Goal: Task Accomplishment & Management: Manage account settings

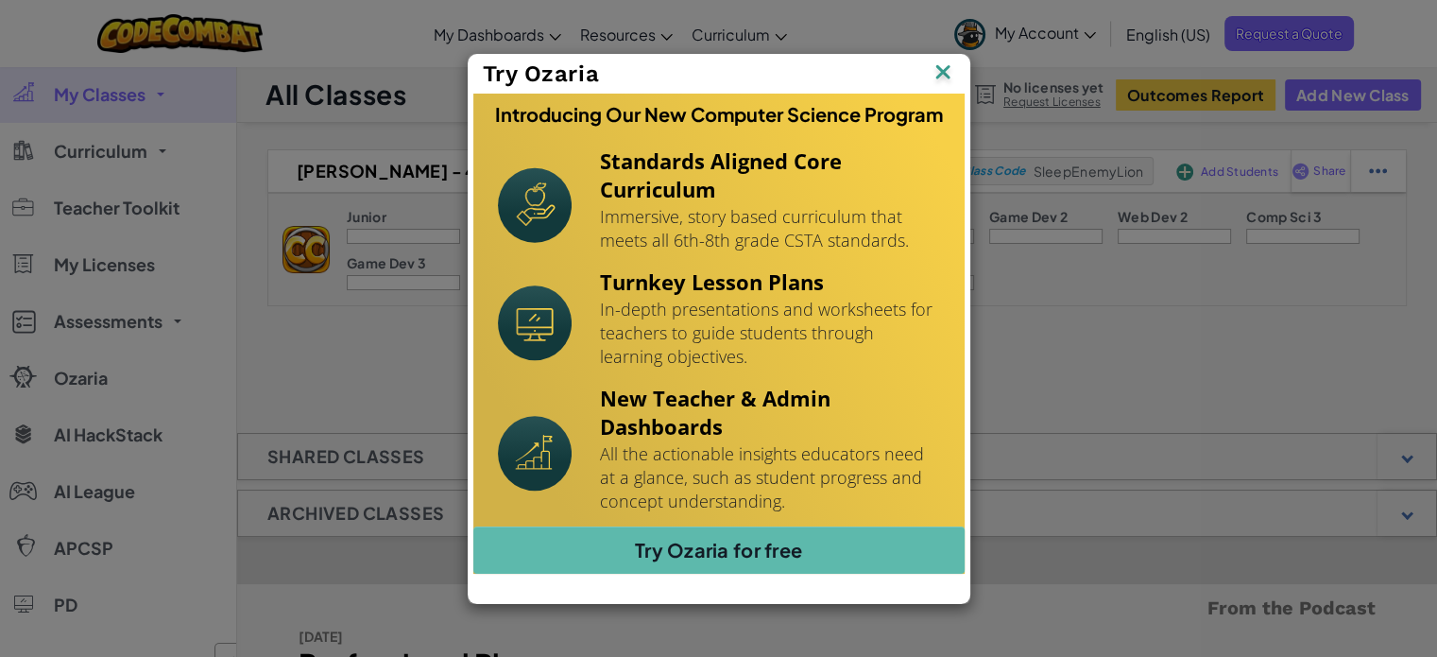
click at [0, 0] on img at bounding box center [0, 0] width 0 height 0
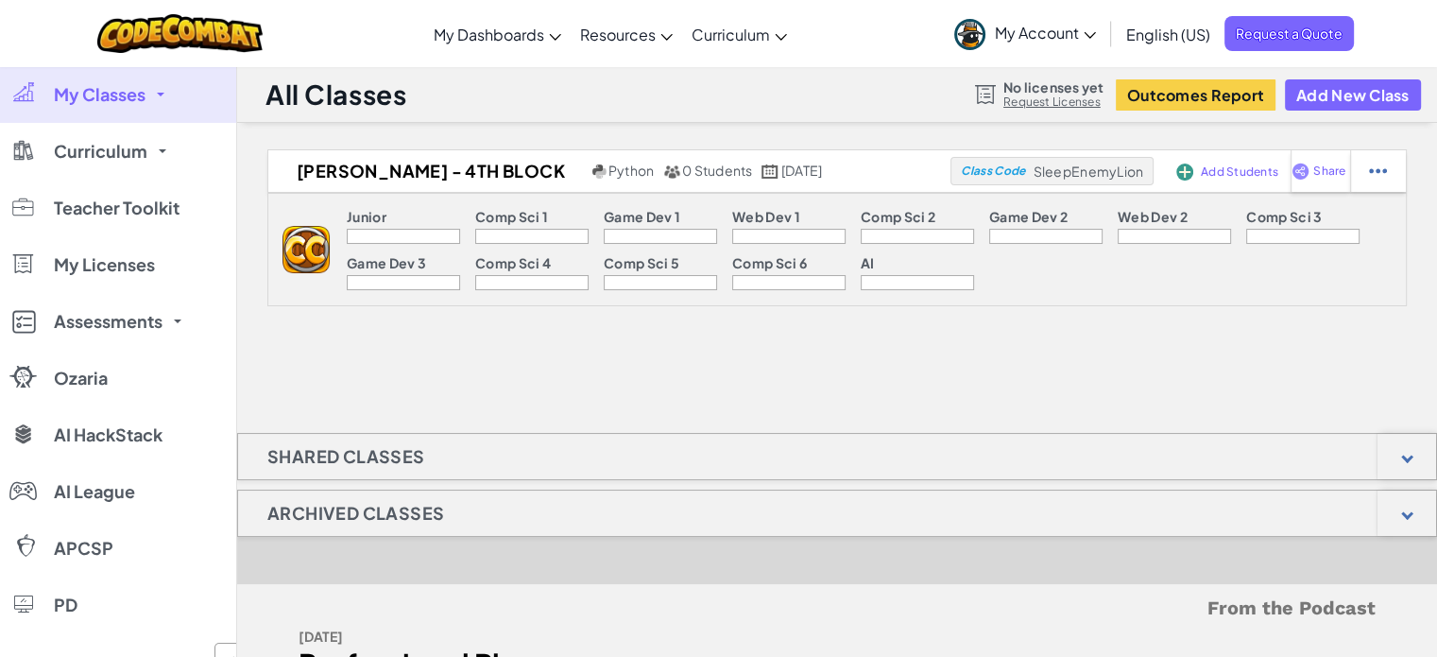
click at [1209, 169] on span "Add Students" at bounding box center [1239, 171] width 77 height 11
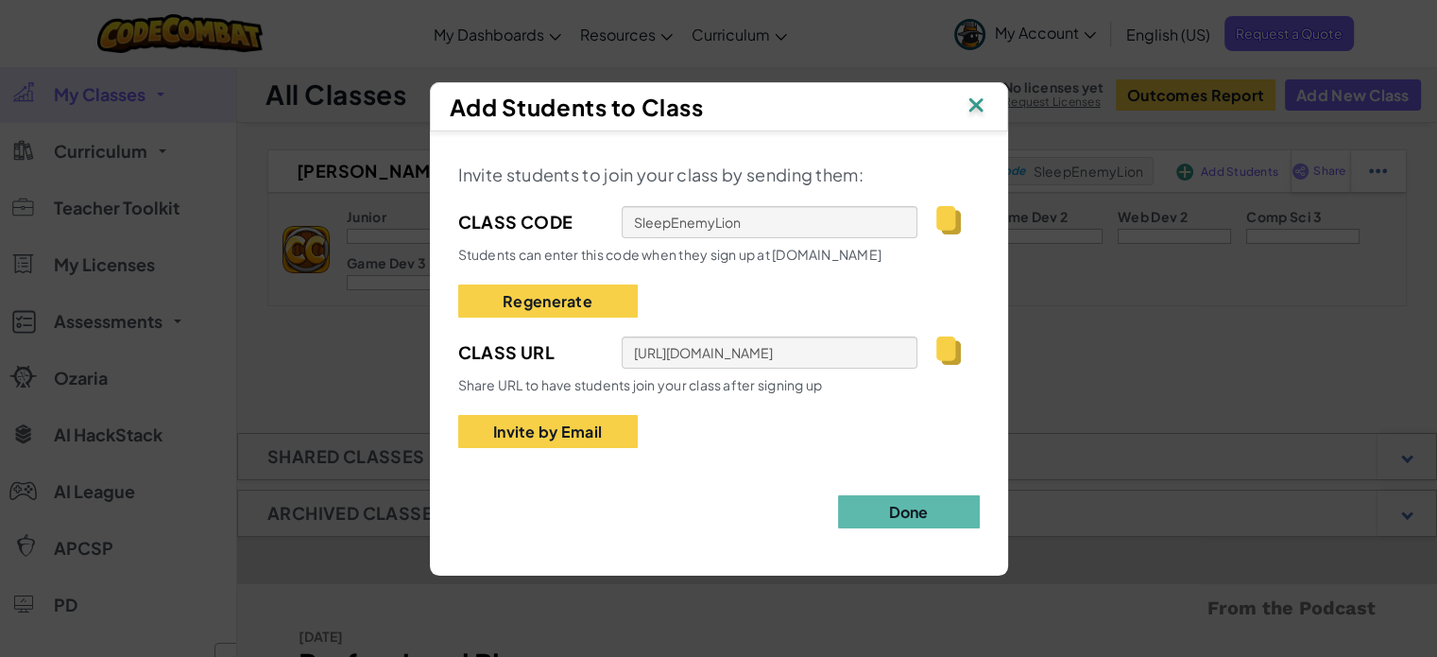
click at [946, 218] on img at bounding box center [948, 220] width 24 height 28
click at [981, 107] on img at bounding box center [975, 107] width 25 height 28
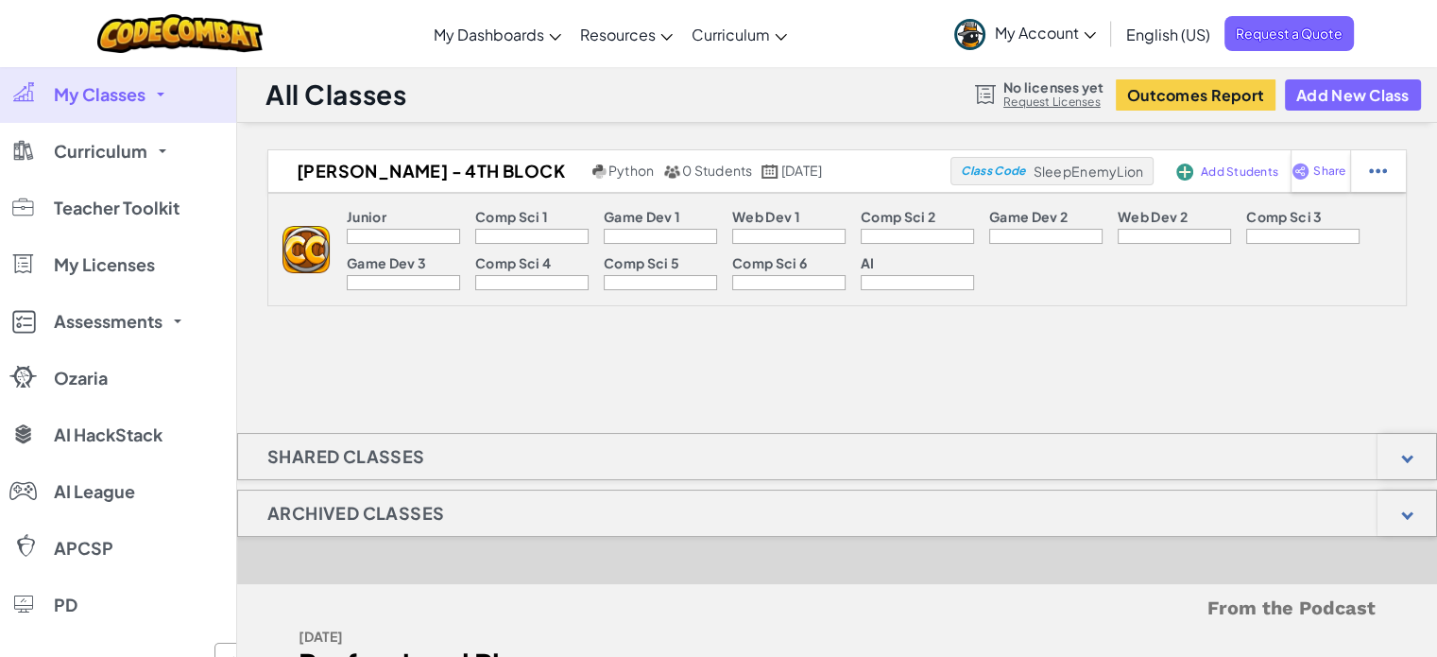
click at [161, 328] on span "Assessments" at bounding box center [108, 321] width 109 height 17
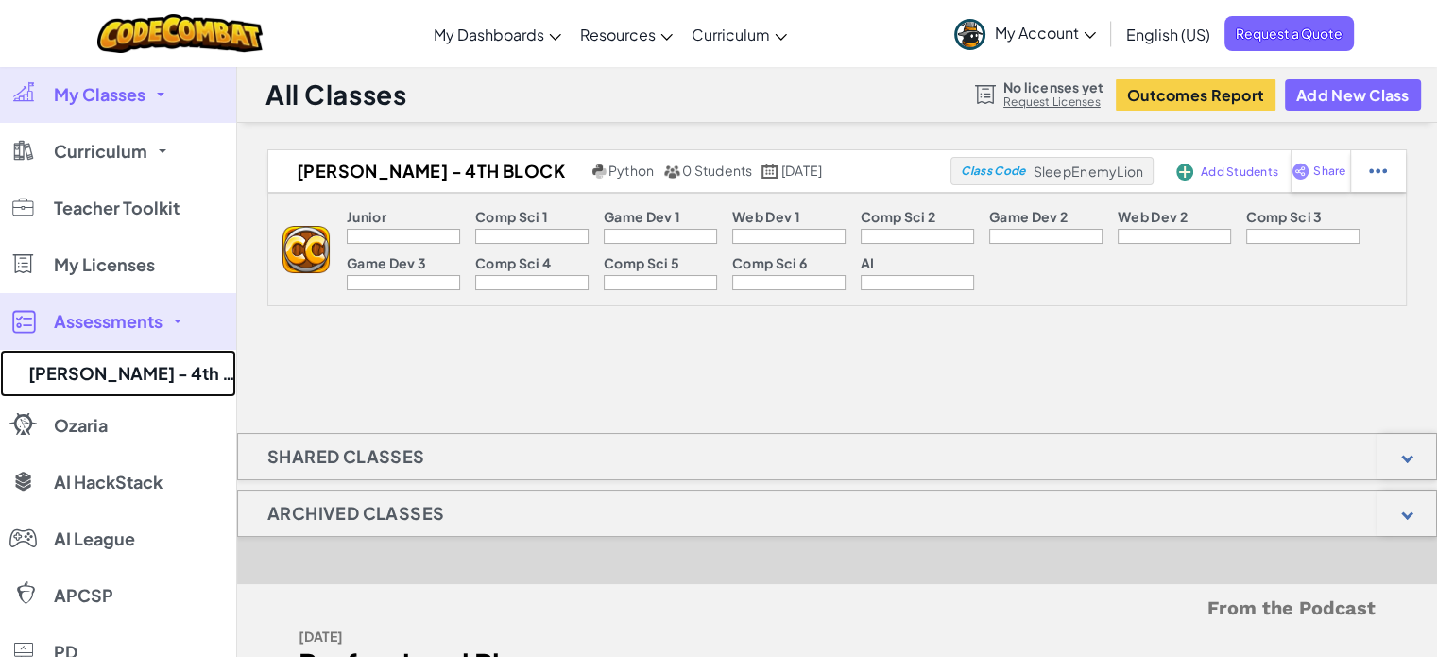
click at [148, 357] on link "[PERSON_NAME] - 4th Block" at bounding box center [118, 373] width 236 height 47
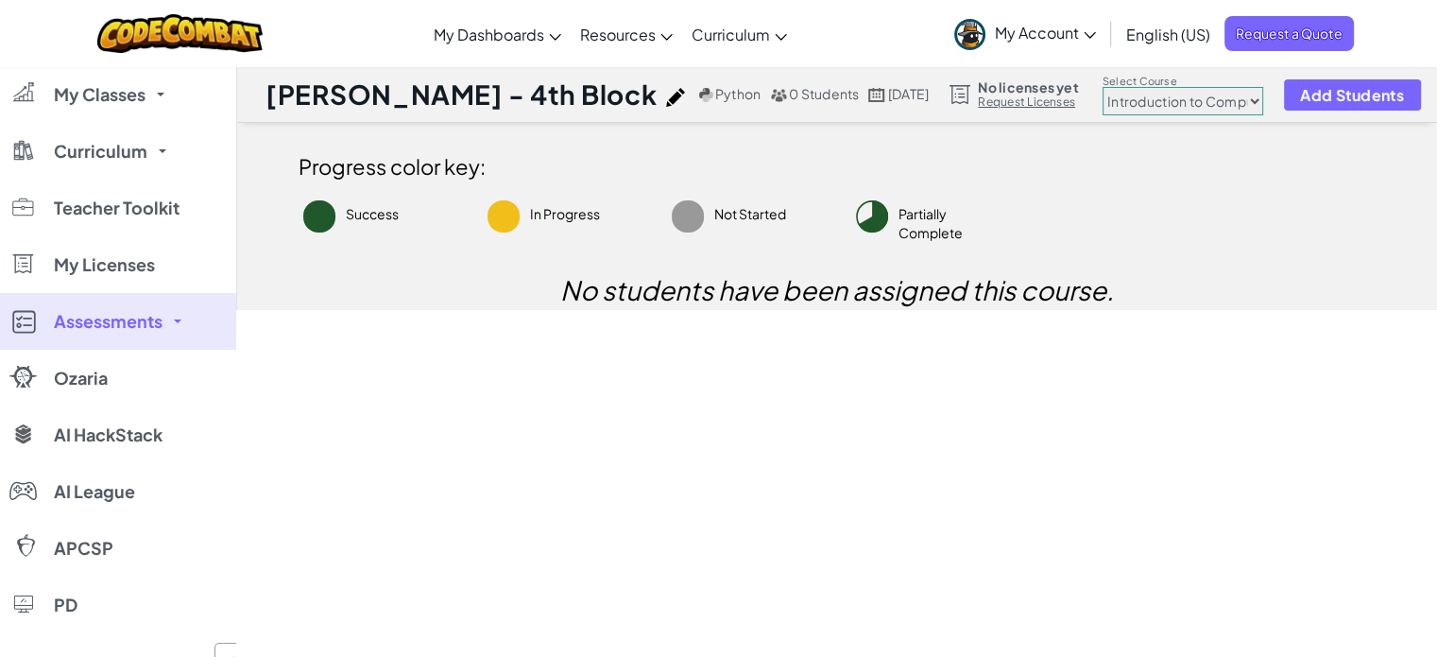
click at [133, 158] on span "Curriculum" at bounding box center [101, 151] width 94 height 17
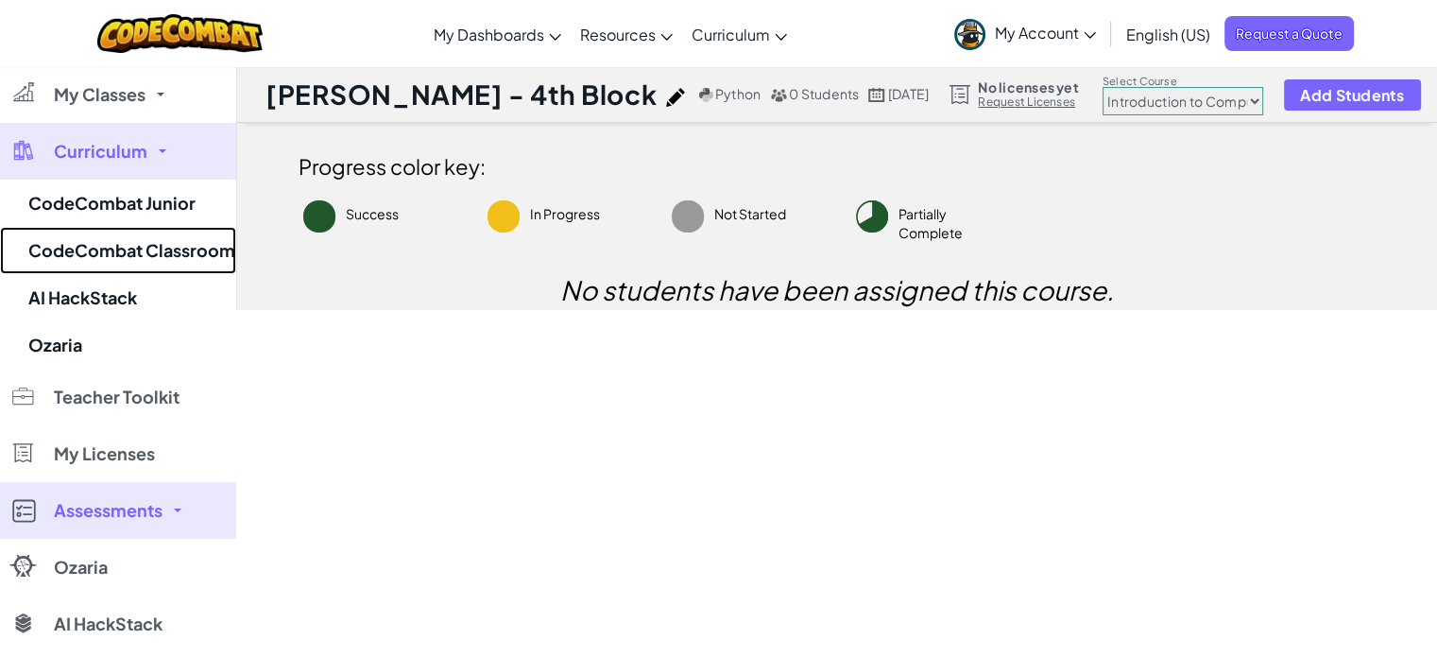
click at [157, 247] on link "CodeCombat Classroom" at bounding box center [118, 250] width 236 height 47
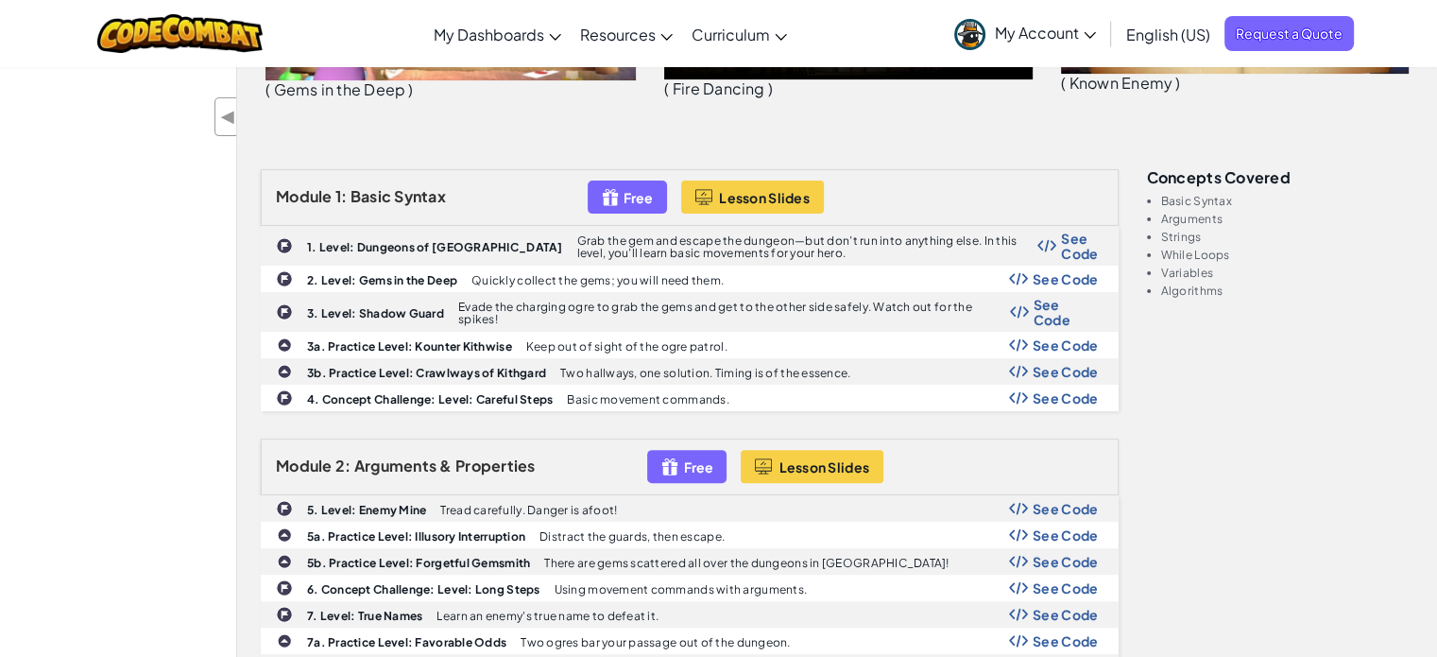
scroll to position [567, 0]
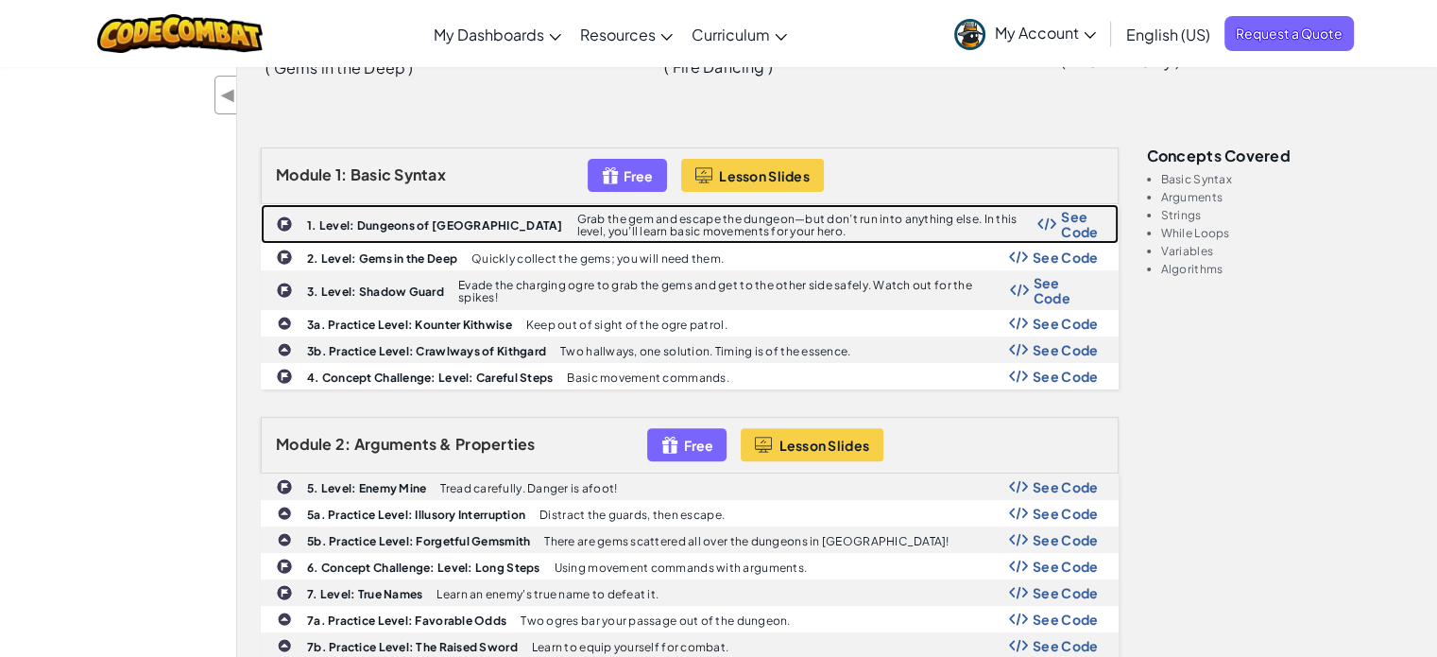
click at [440, 227] on b "1. Level: Dungeons of Kithgard" at bounding box center [435, 225] width 256 height 14
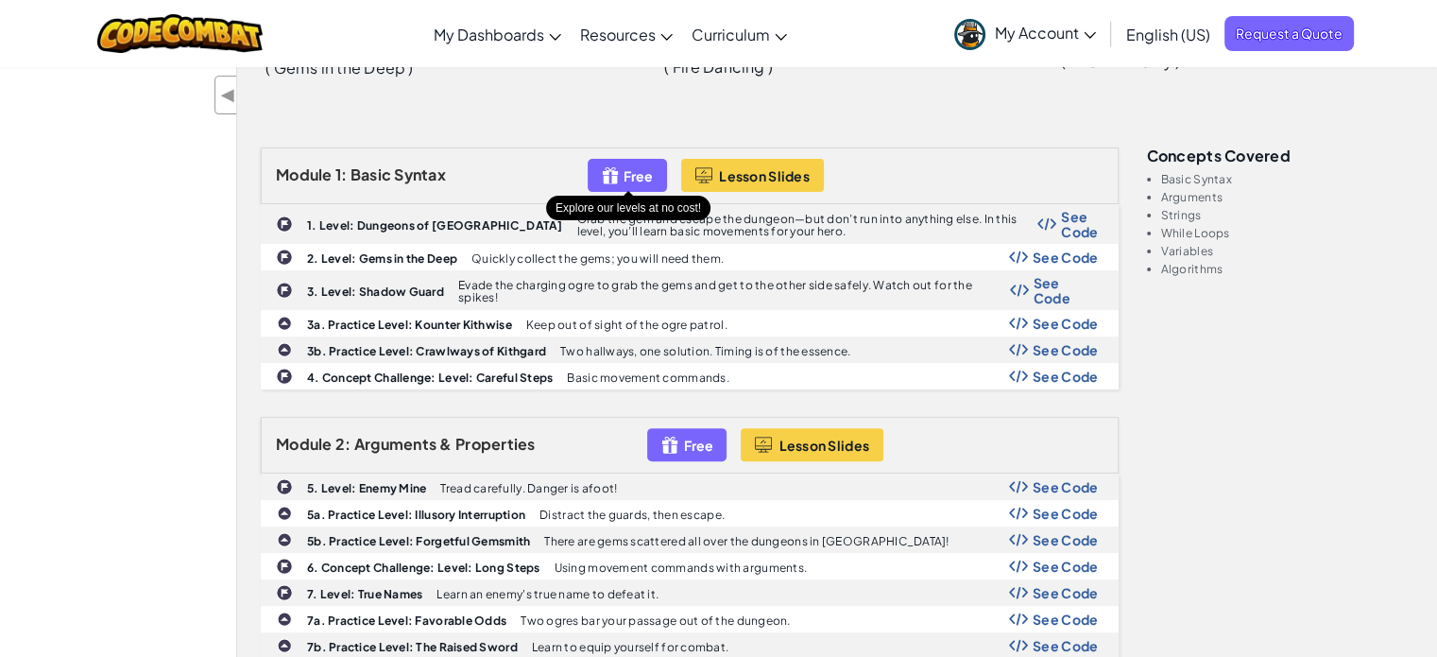
click at [633, 161] on div "Free" at bounding box center [627, 175] width 79 height 33
click at [633, 177] on span "Free" at bounding box center [637, 175] width 29 height 15
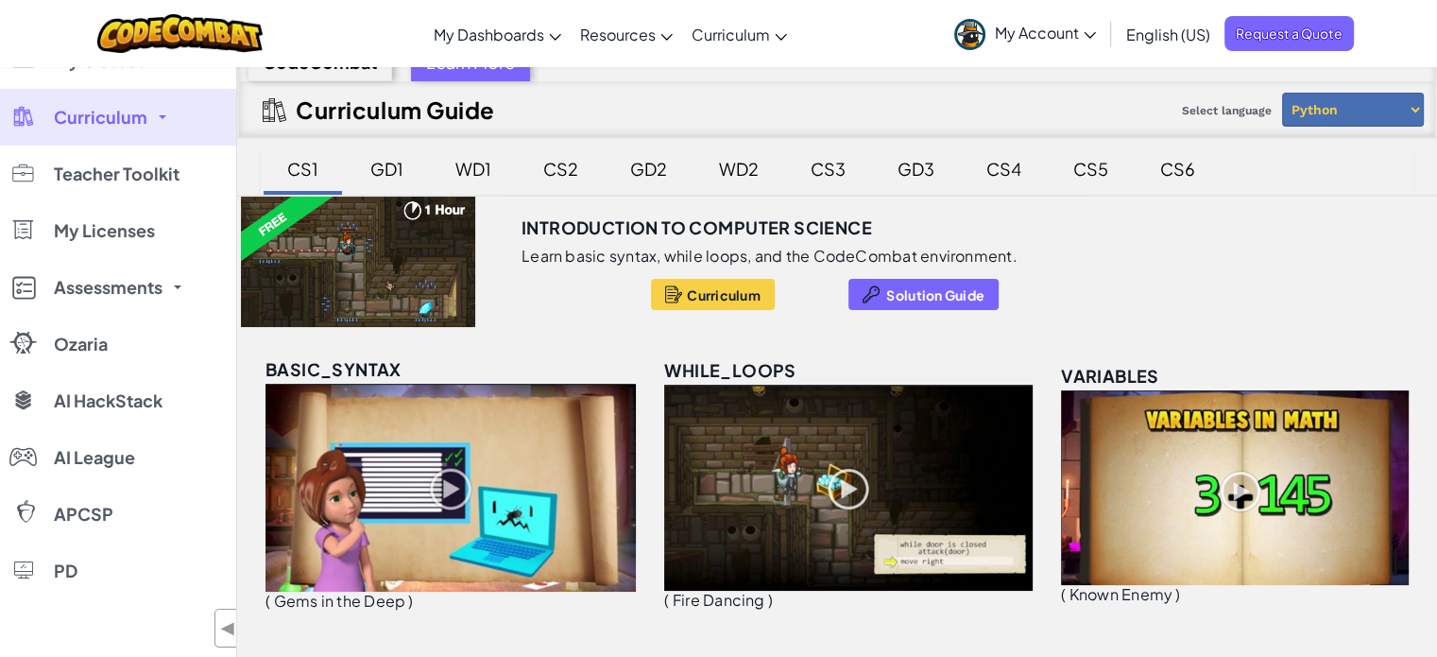
scroll to position [0, 0]
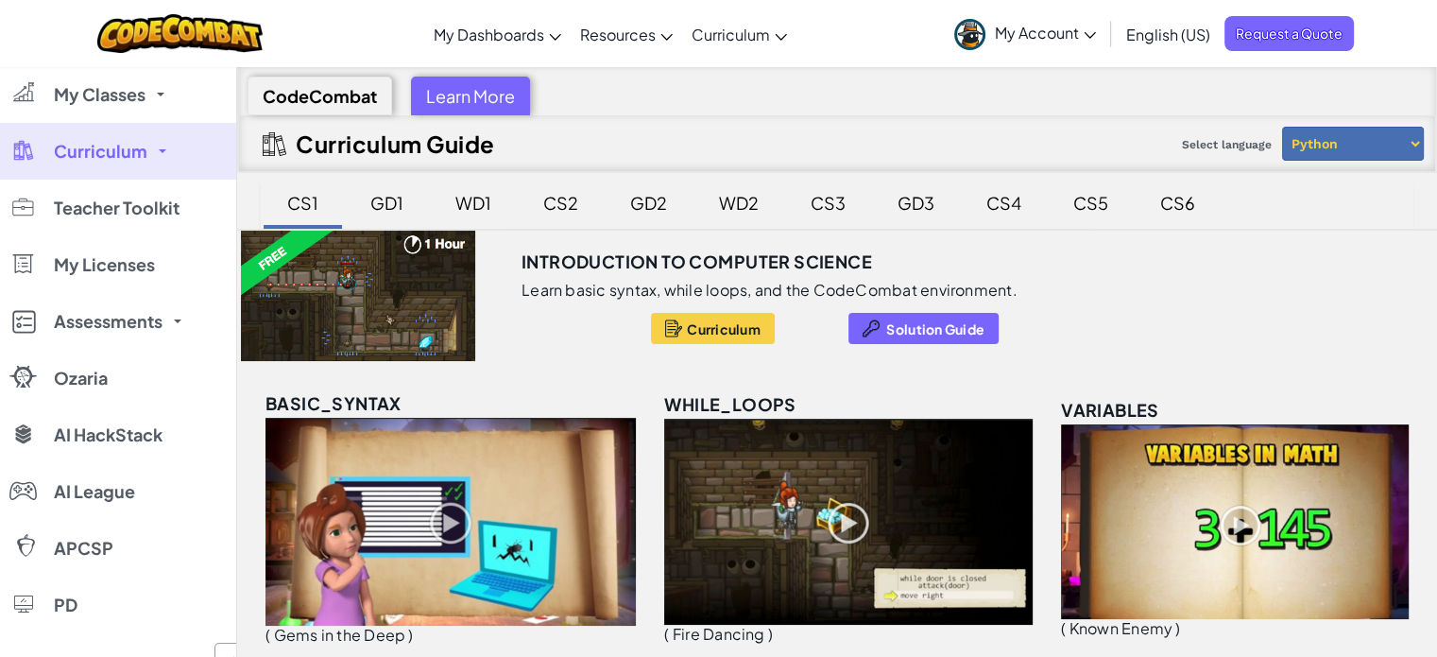
click at [292, 207] on div "CS1" at bounding box center [302, 202] width 69 height 44
click at [168, 216] on span "Teacher Toolkit" at bounding box center [117, 207] width 126 height 17
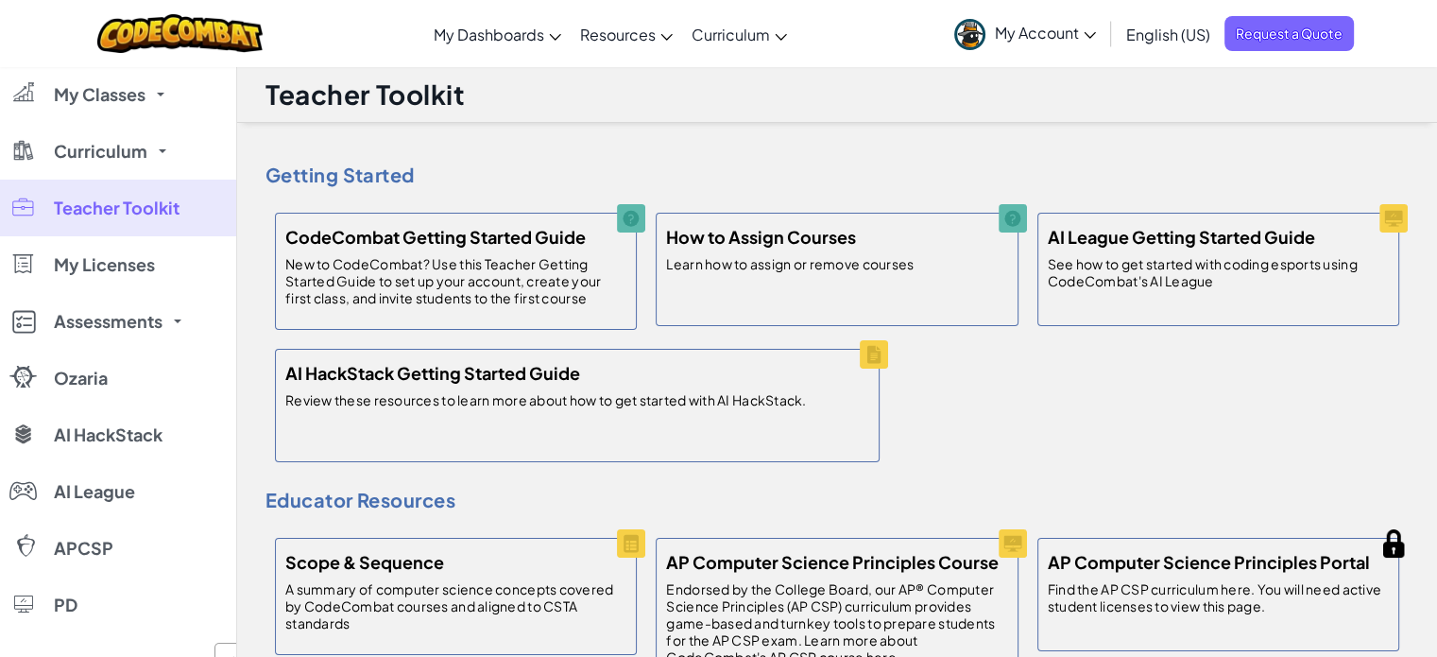
click at [121, 106] on link "My Classes" at bounding box center [118, 94] width 236 height 57
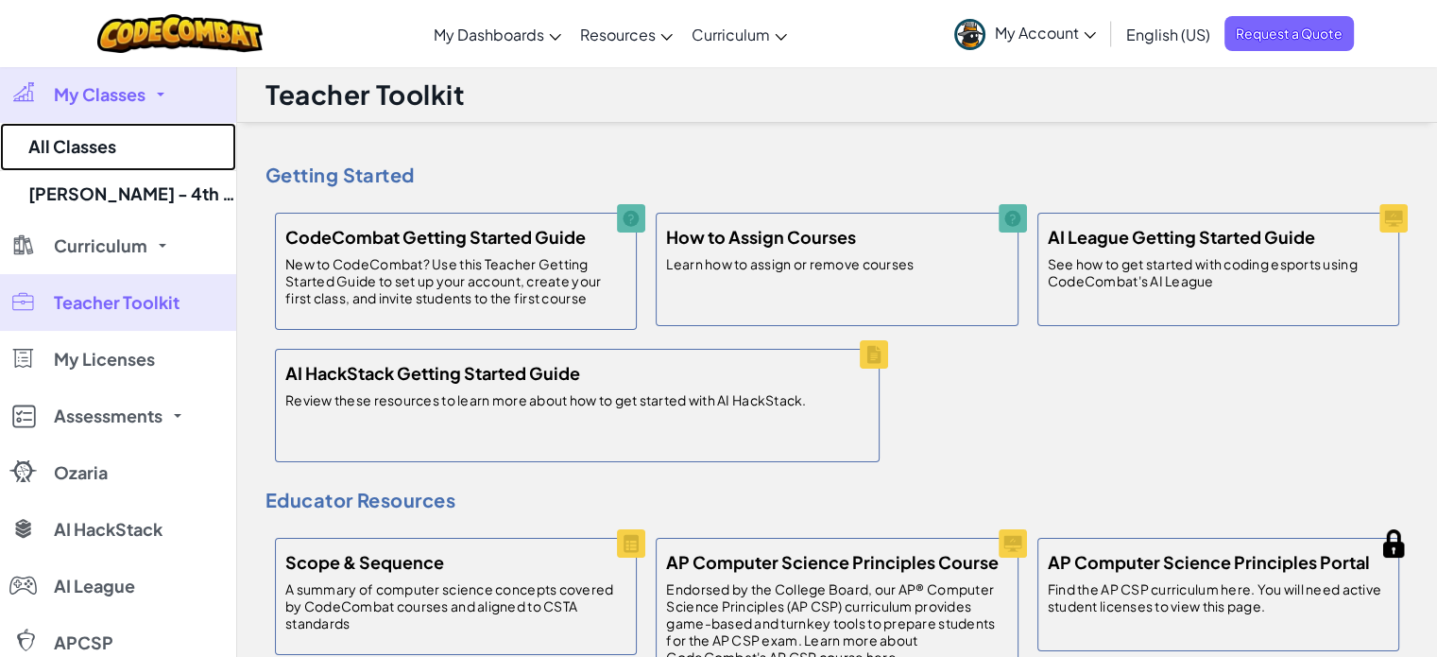
click at [120, 142] on link "All Classes" at bounding box center [118, 147] width 236 height 48
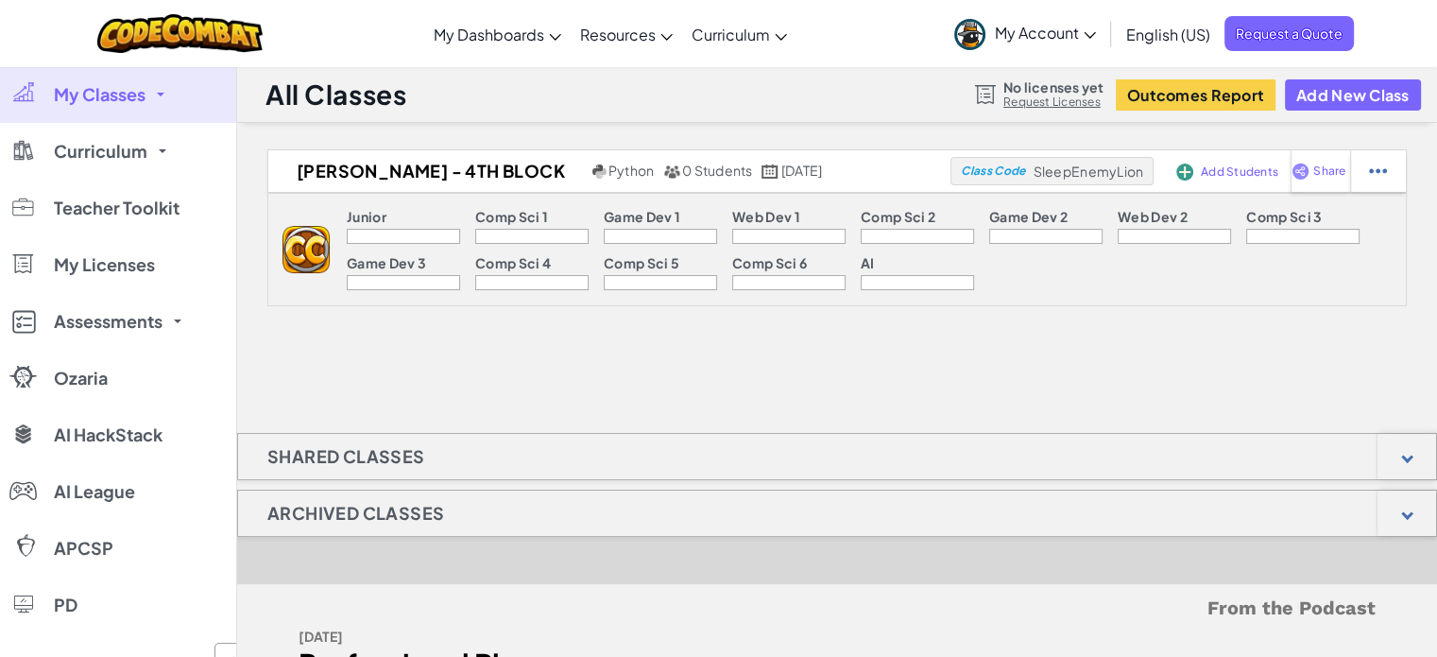
click at [1385, 176] on img at bounding box center [1378, 170] width 18 height 17
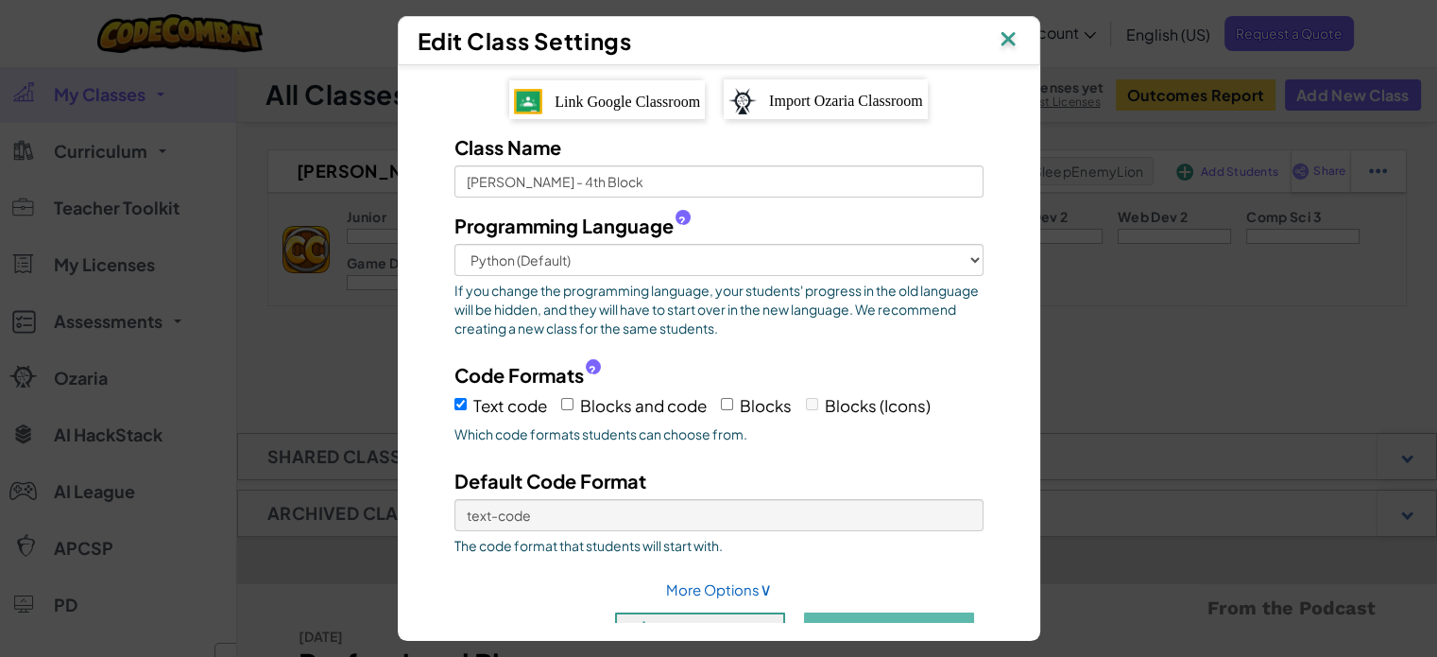
click at [1018, 45] on img at bounding box center [1008, 40] width 25 height 28
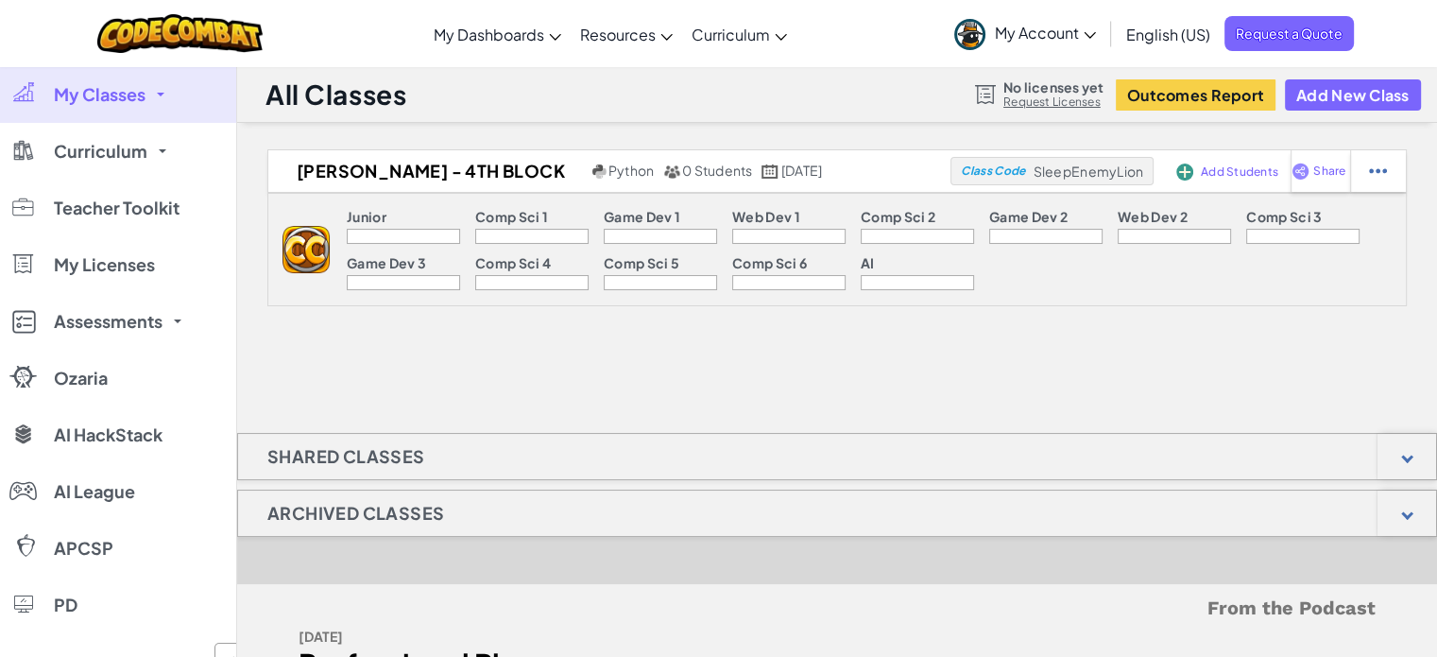
click at [1369, 175] on img at bounding box center [1378, 170] width 18 height 17
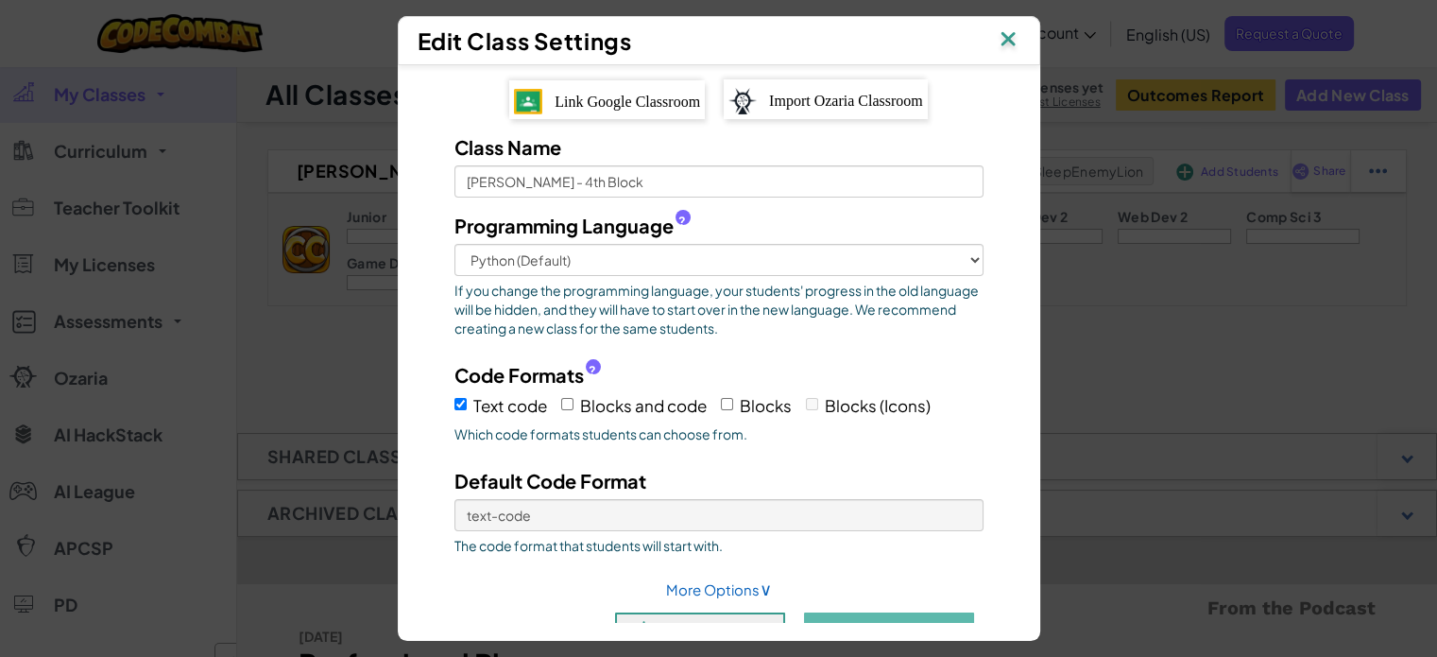
click at [1020, 43] on img at bounding box center [1008, 40] width 25 height 28
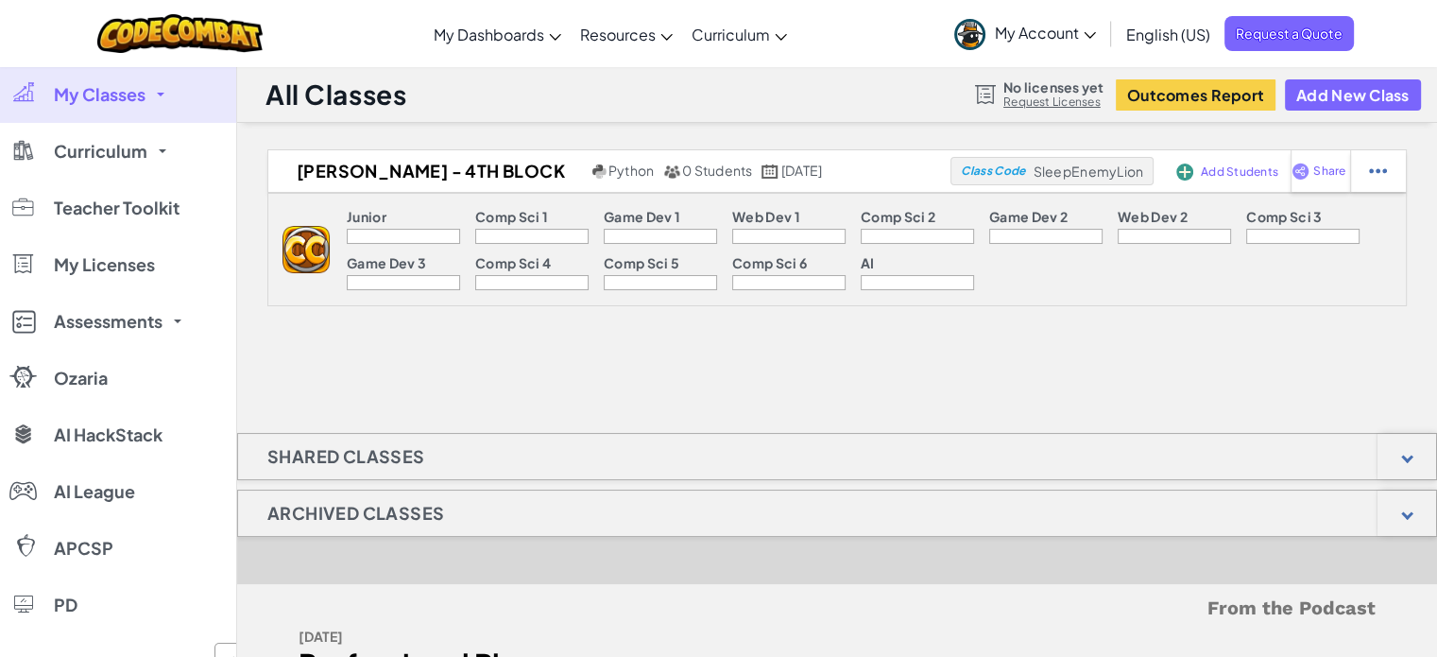
click at [0, 0] on link "CodeCombat Teacher Dashboard" at bounding box center [0, 0] width 0 height 0
click at [290, 255] on img at bounding box center [305, 249] width 47 height 47
click at [1383, 171] on img at bounding box center [1378, 170] width 18 height 17
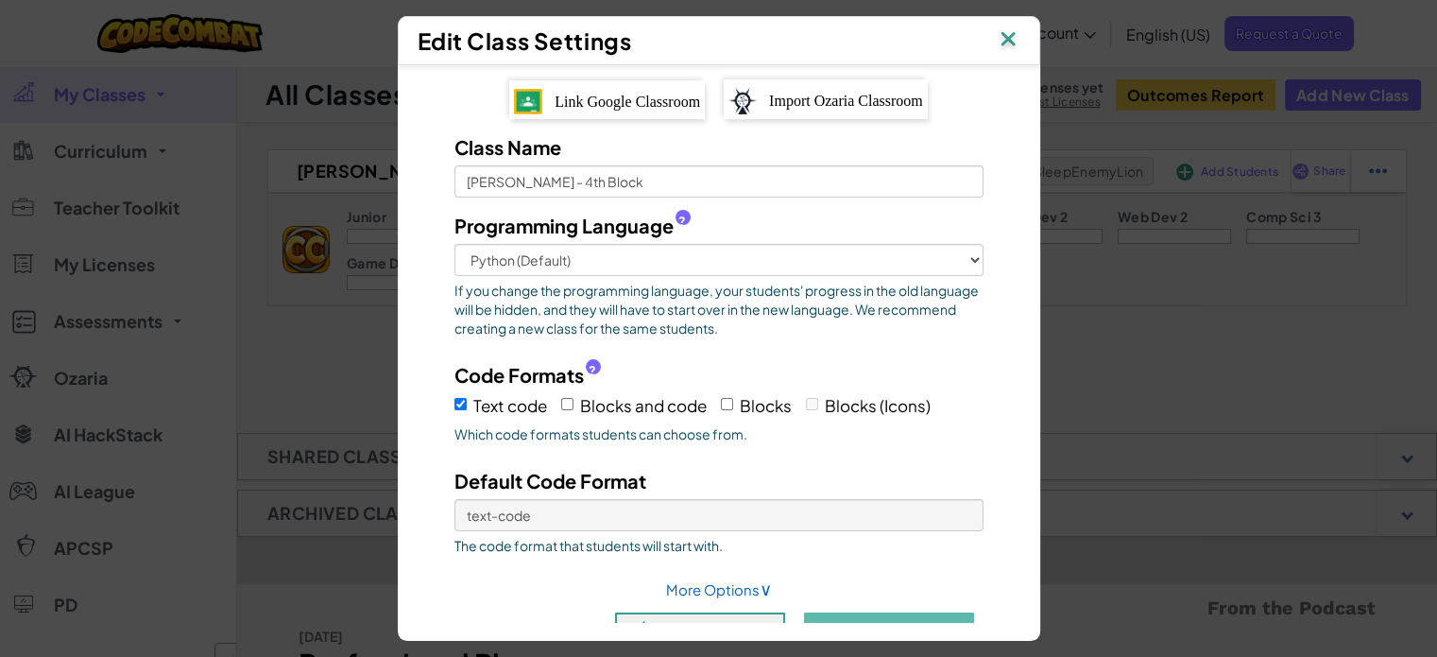
click at [1018, 44] on img at bounding box center [1008, 40] width 25 height 28
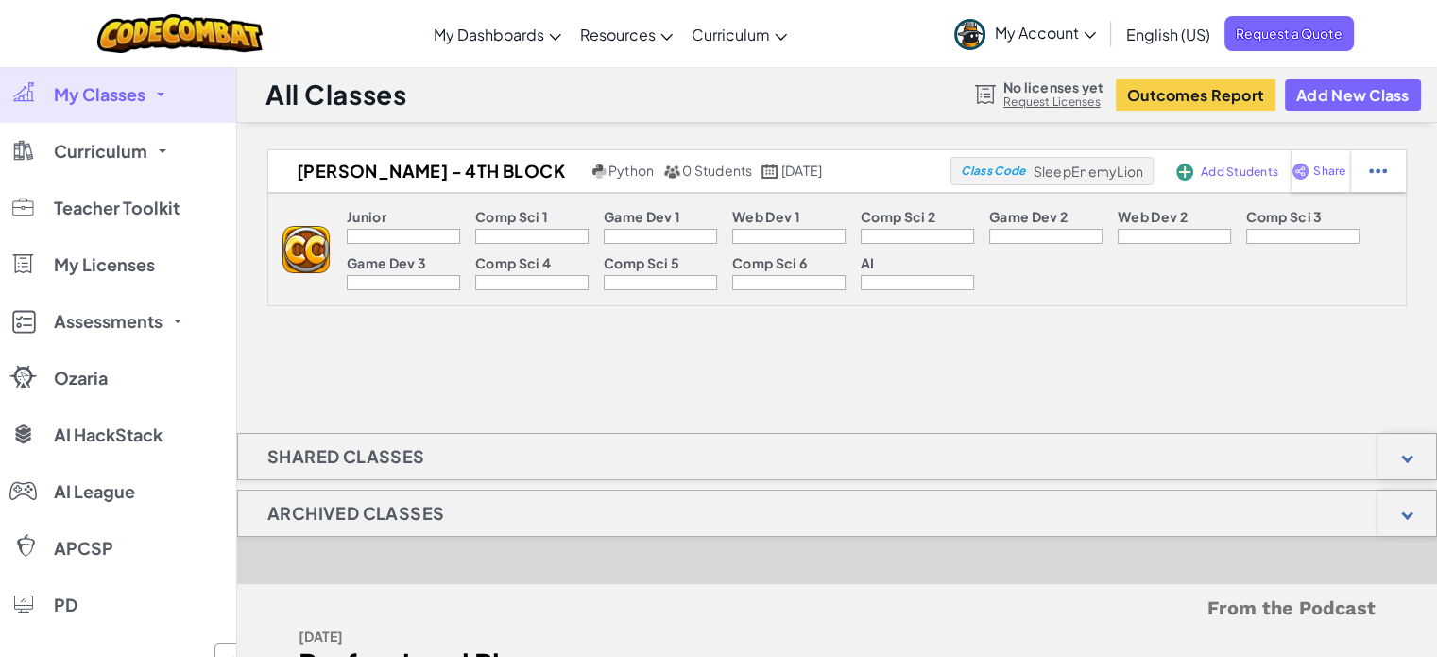
click at [325, 35] on div "Toggle navigation My Dashboards CodeCombat Teacher Dashboard Ozaria Teacher Das…" at bounding box center [718, 33] width 1446 height 67
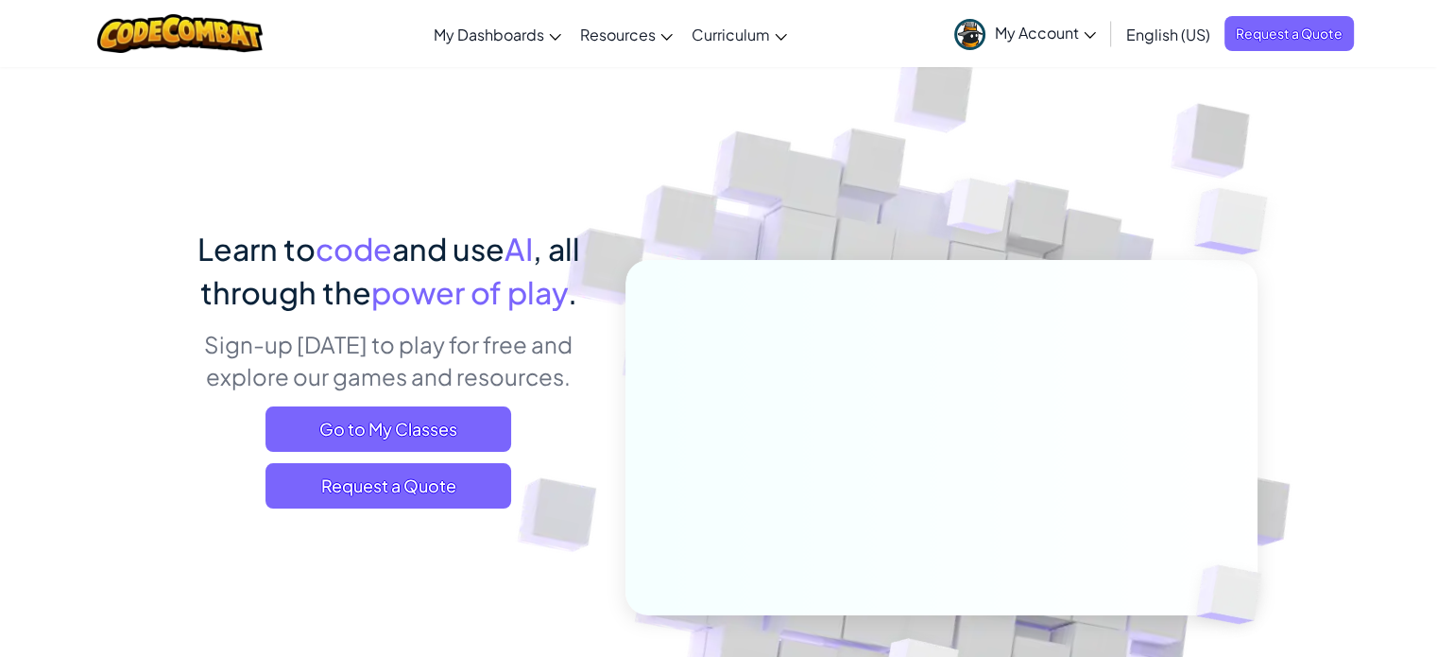
click at [1050, 29] on span "My Account" at bounding box center [1045, 33] width 101 height 20
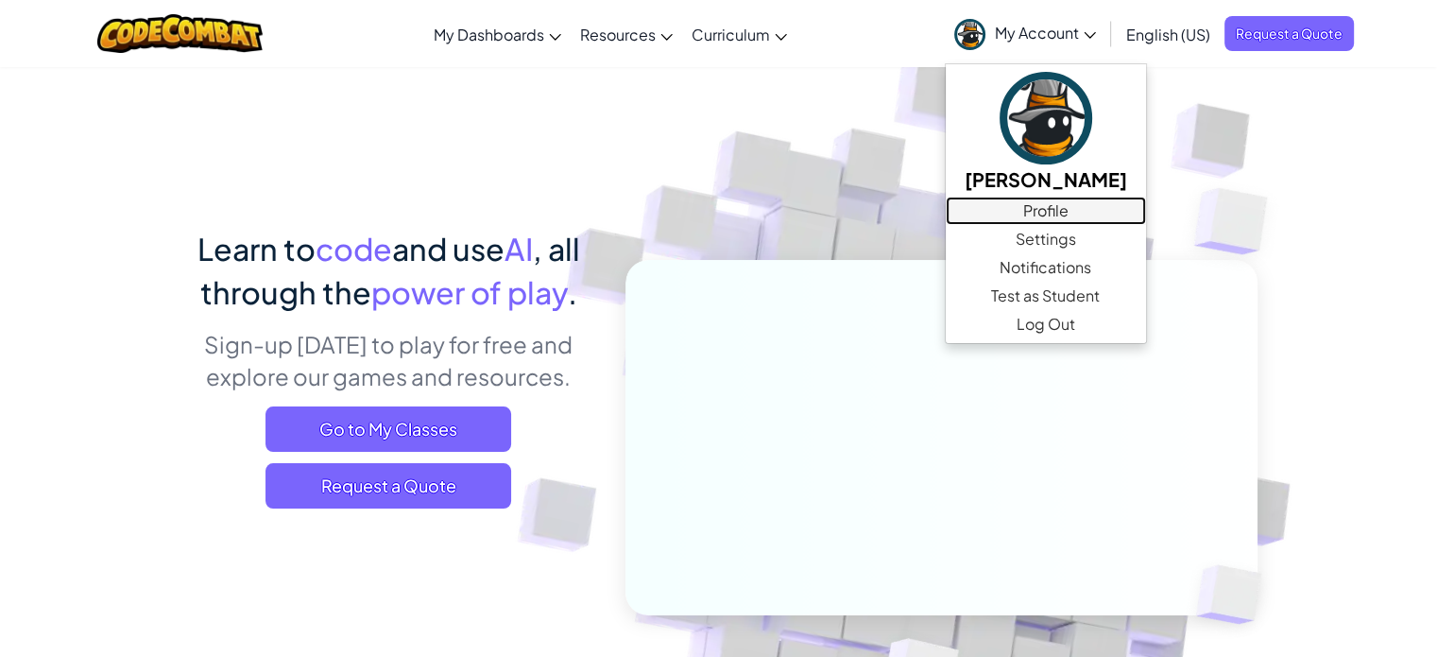
click at [1044, 211] on link "Profile" at bounding box center [1046, 210] width 200 height 28
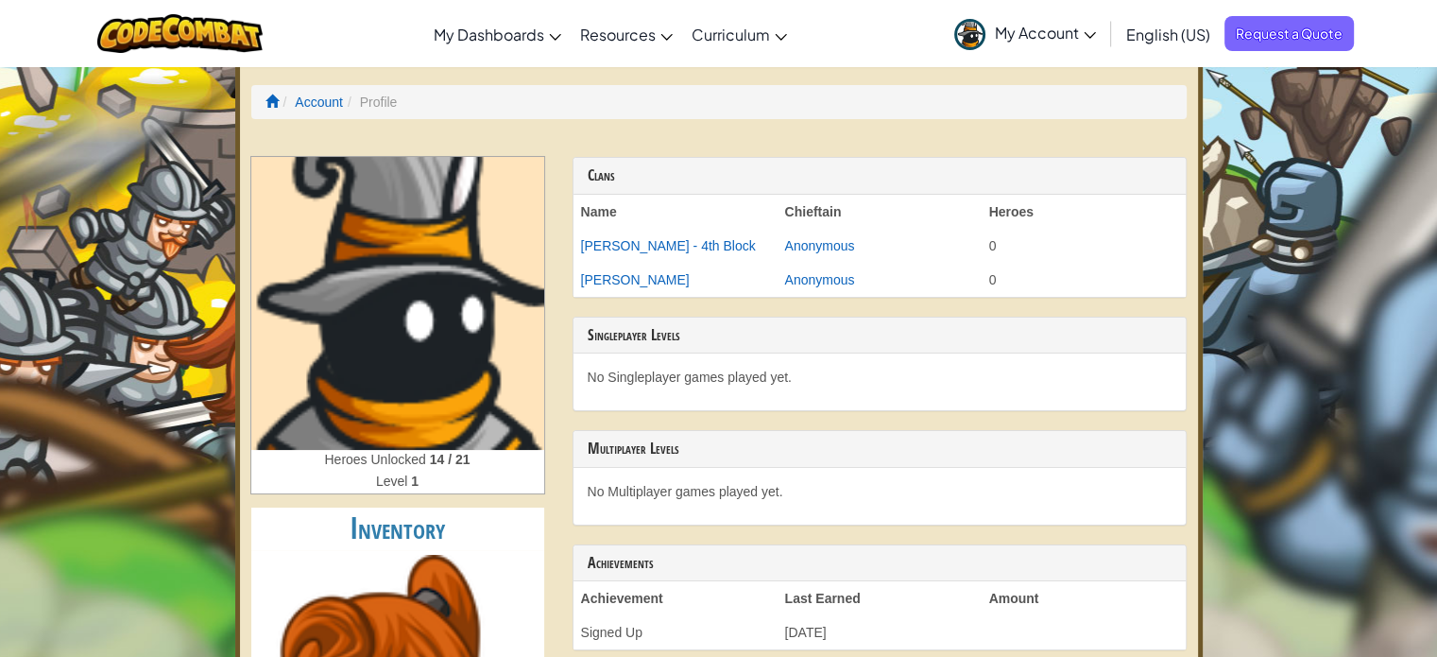
click at [0, 0] on link "CodeCombat Teacher Dashboard" at bounding box center [0, 0] width 0 height 0
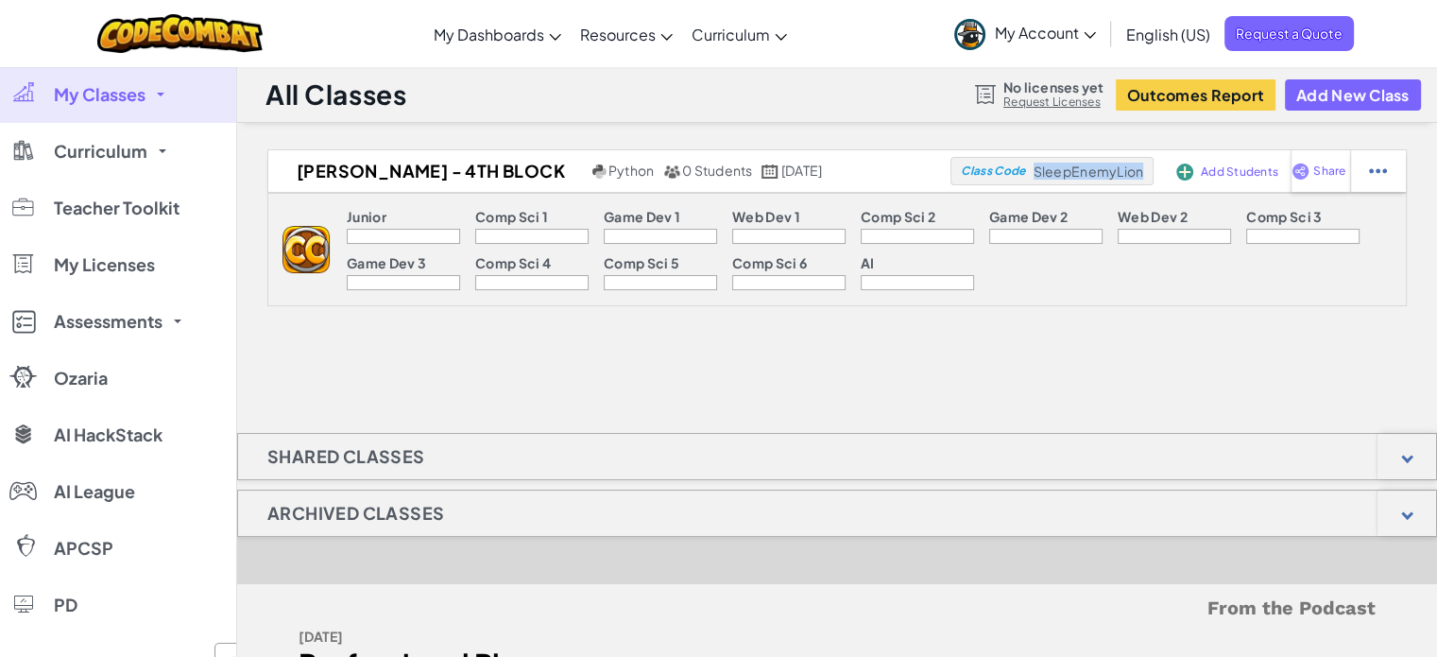
drag, startPoint x: 1147, startPoint y: 172, endPoint x: 1038, endPoint y: 174, distance: 108.6
click at [1038, 174] on div "Class Code SleepEnemyLion" at bounding box center [1051, 171] width 202 height 28
copy span "SleepEnemyLion"
click at [1253, 189] on div "Add Students" at bounding box center [1217, 170] width 90 height 43
click at [1247, 179] on div "Add Students" at bounding box center [1217, 170] width 90 height 43
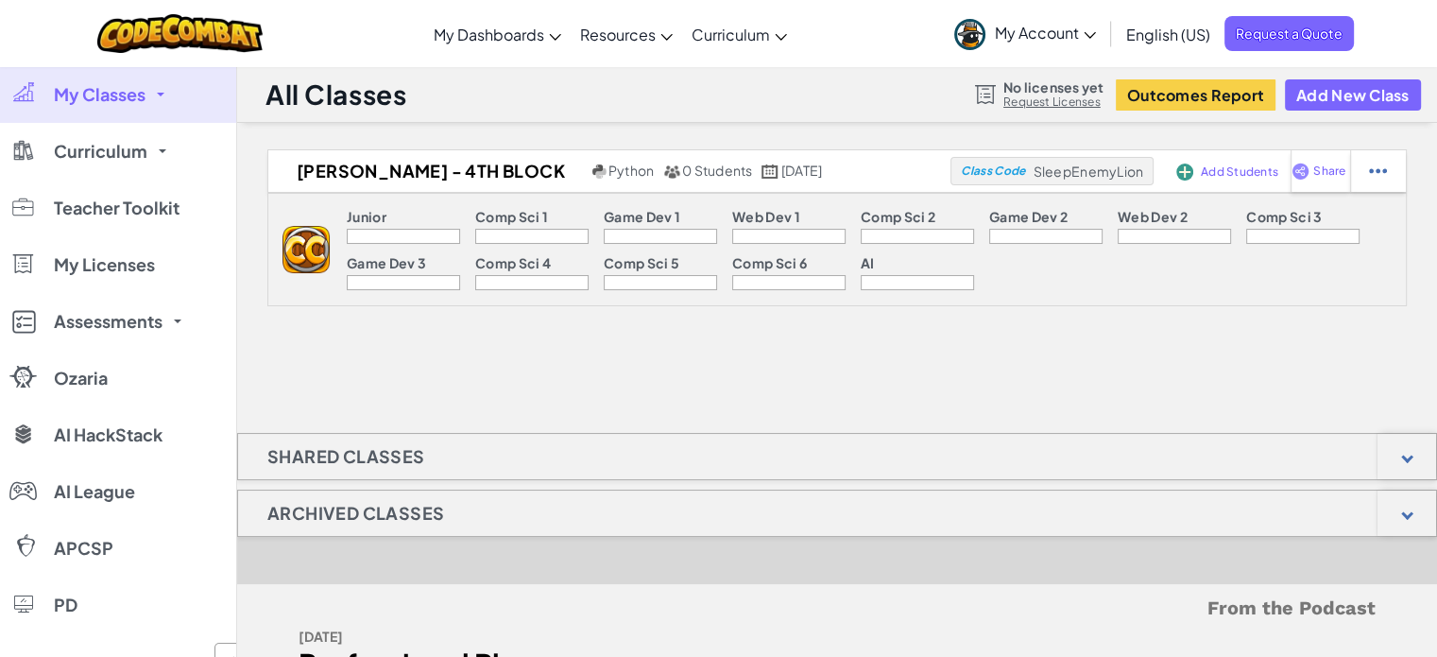
click at [1241, 173] on span "Add Students" at bounding box center [1239, 171] width 77 height 11
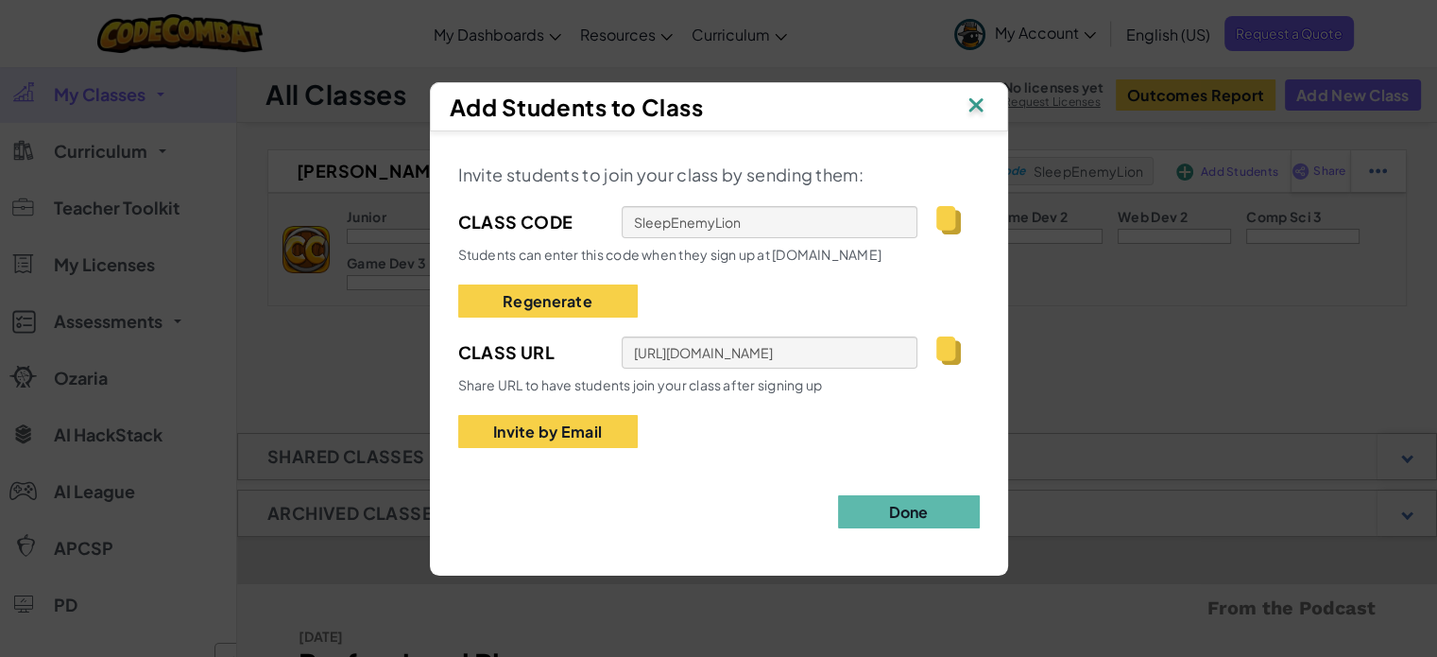
click at [950, 347] on img at bounding box center [948, 350] width 24 height 28
click at [967, 110] on img at bounding box center [975, 107] width 25 height 28
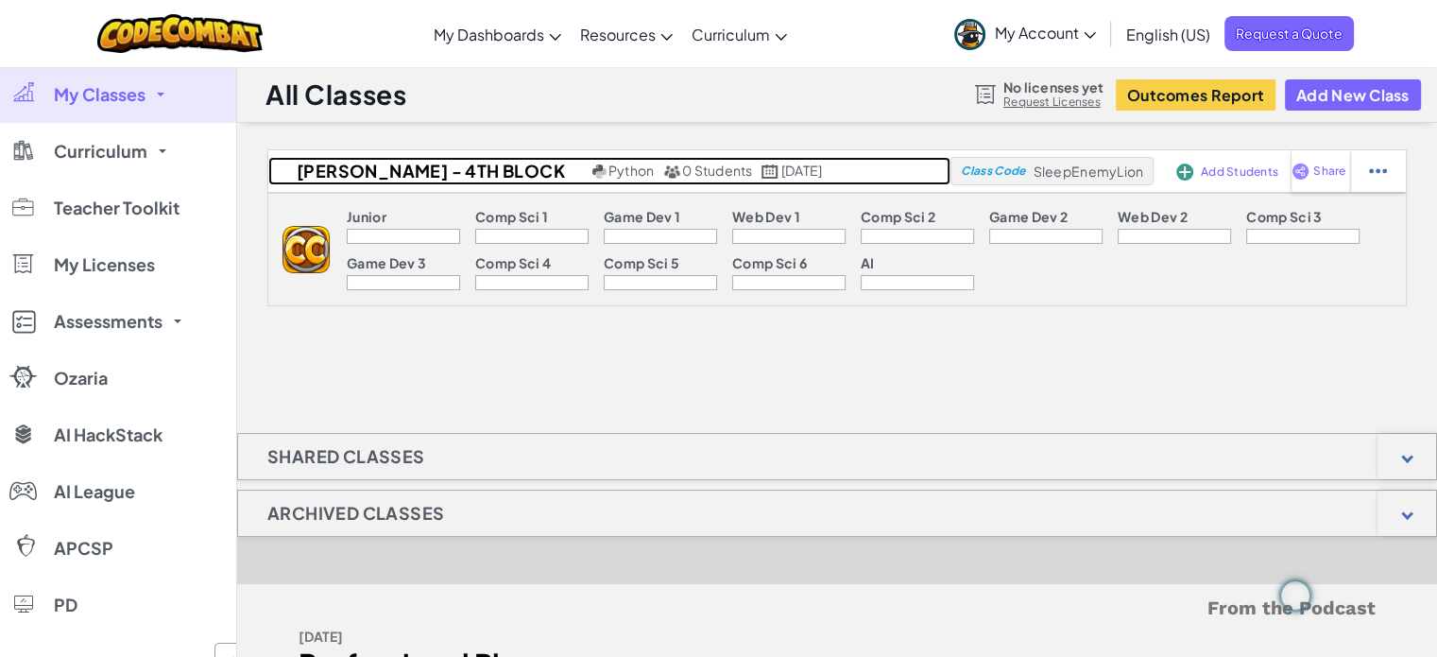
click at [479, 164] on h2 "[PERSON_NAME] - 4th Block" at bounding box center [427, 171] width 319 height 28
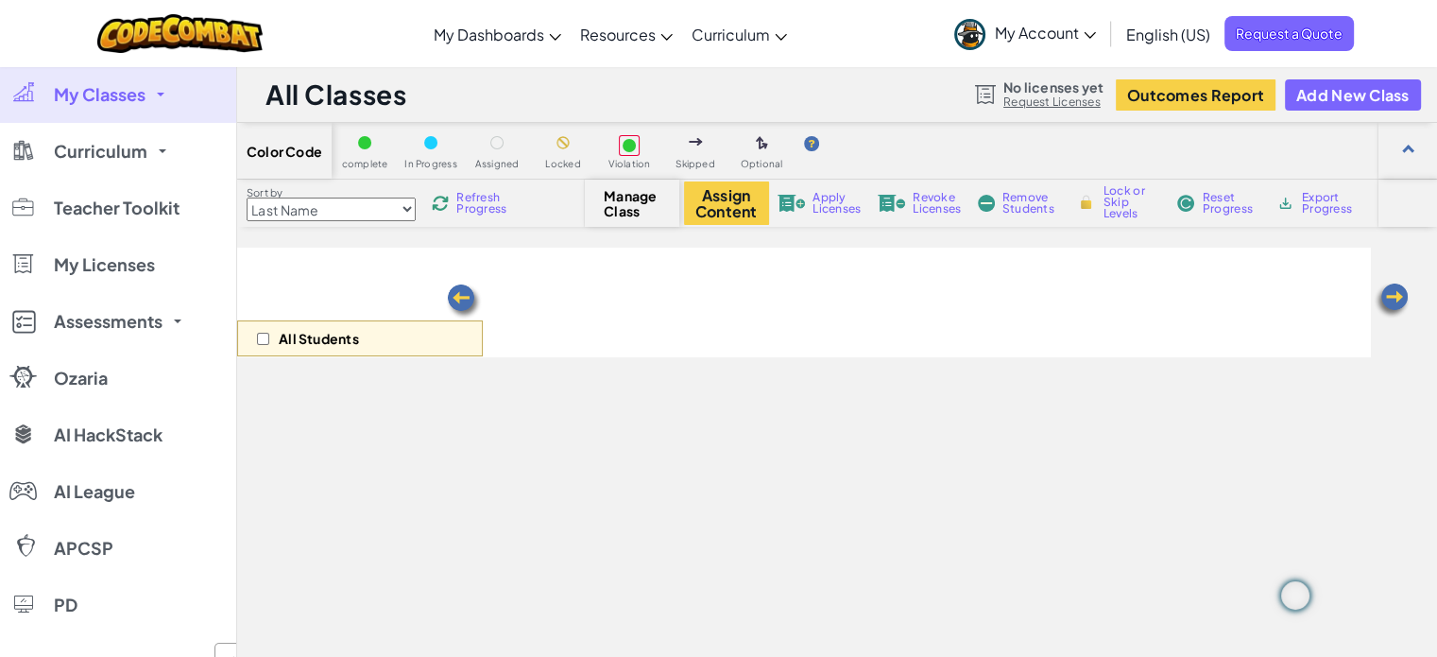
select select "560f1a9f22961295f9427742"
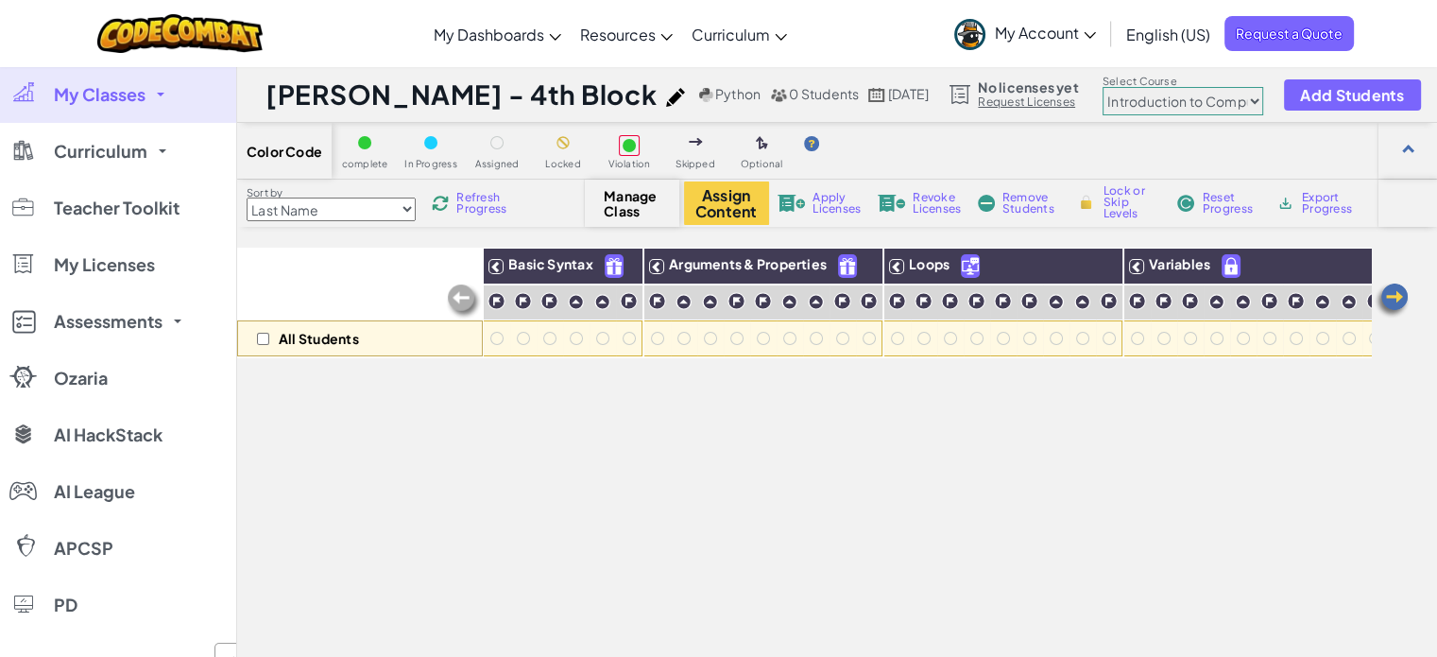
click at [745, 211] on button "Assign Content" at bounding box center [726, 202] width 85 height 43
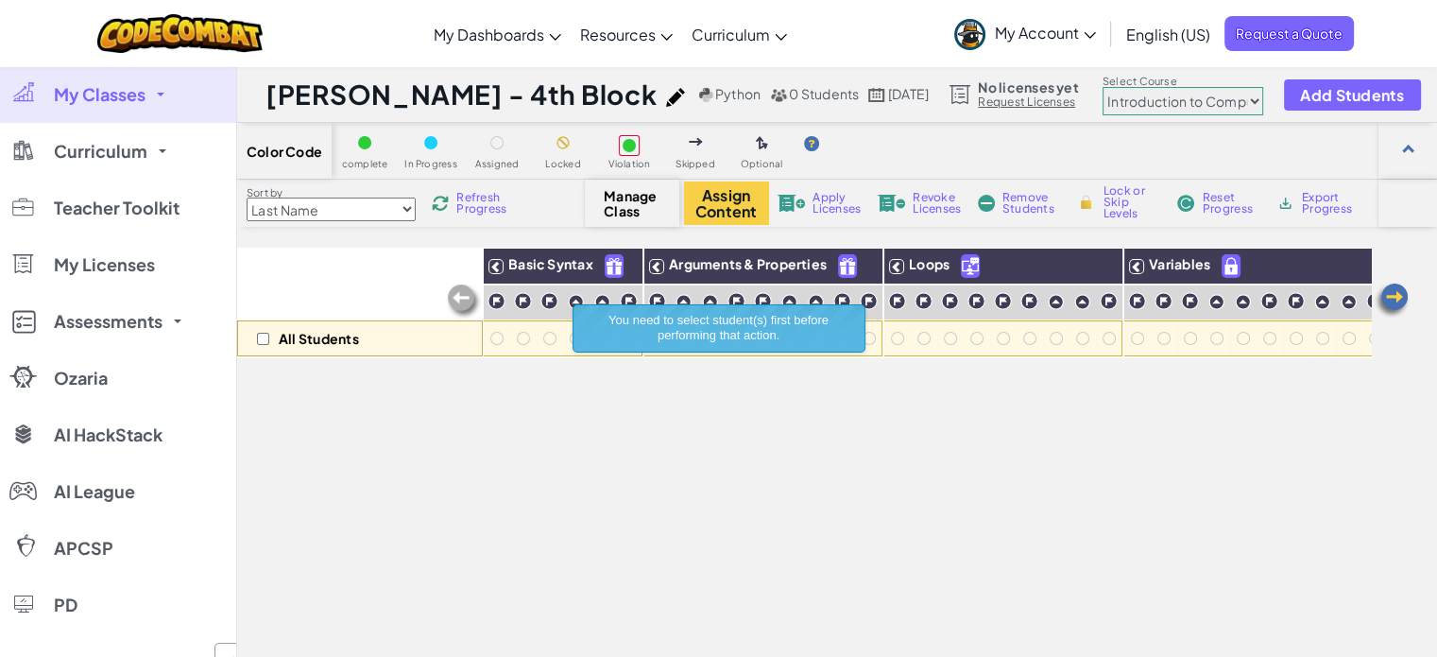
click at [844, 208] on span "Apply Licenses" at bounding box center [836, 203] width 48 height 23
click at [254, 335] on div "All Students" at bounding box center [360, 338] width 246 height 36
click at [261, 338] on input "checkbox" at bounding box center [263, 339] width 12 height 12
checkbox input "true"
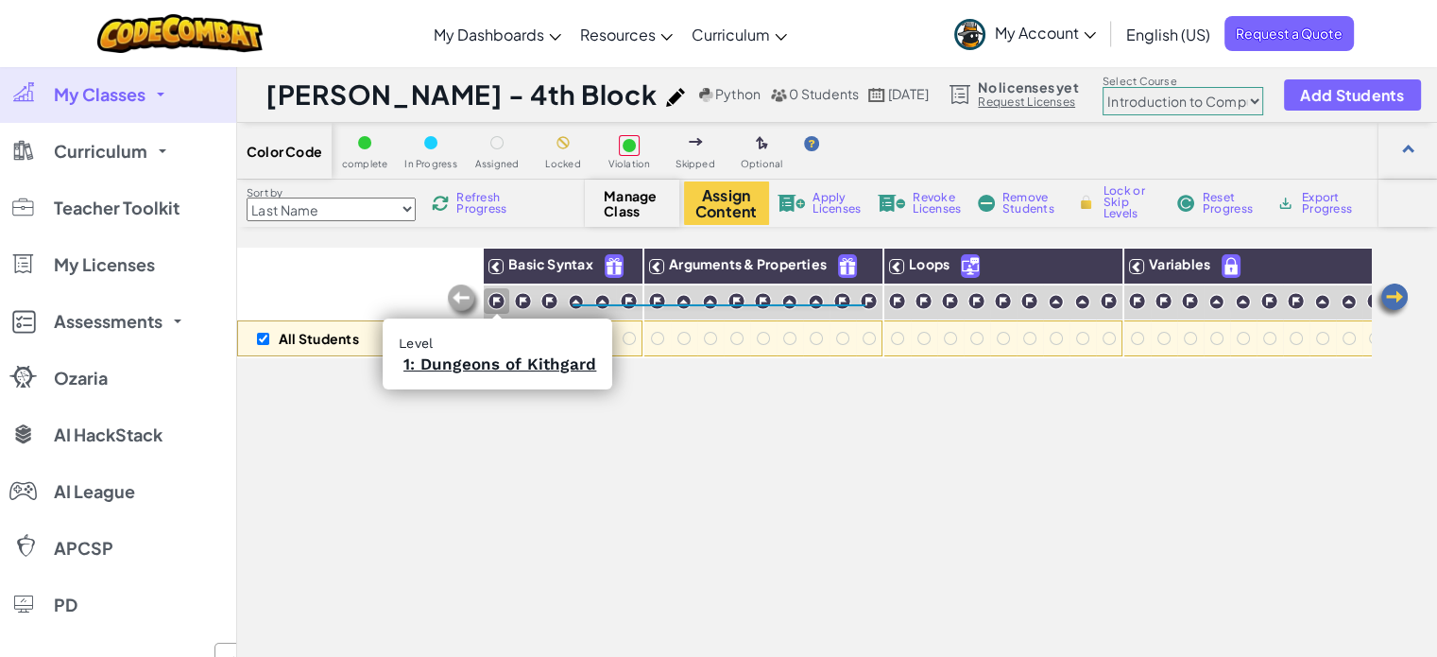
click at [495, 302] on img at bounding box center [496, 301] width 18 height 18
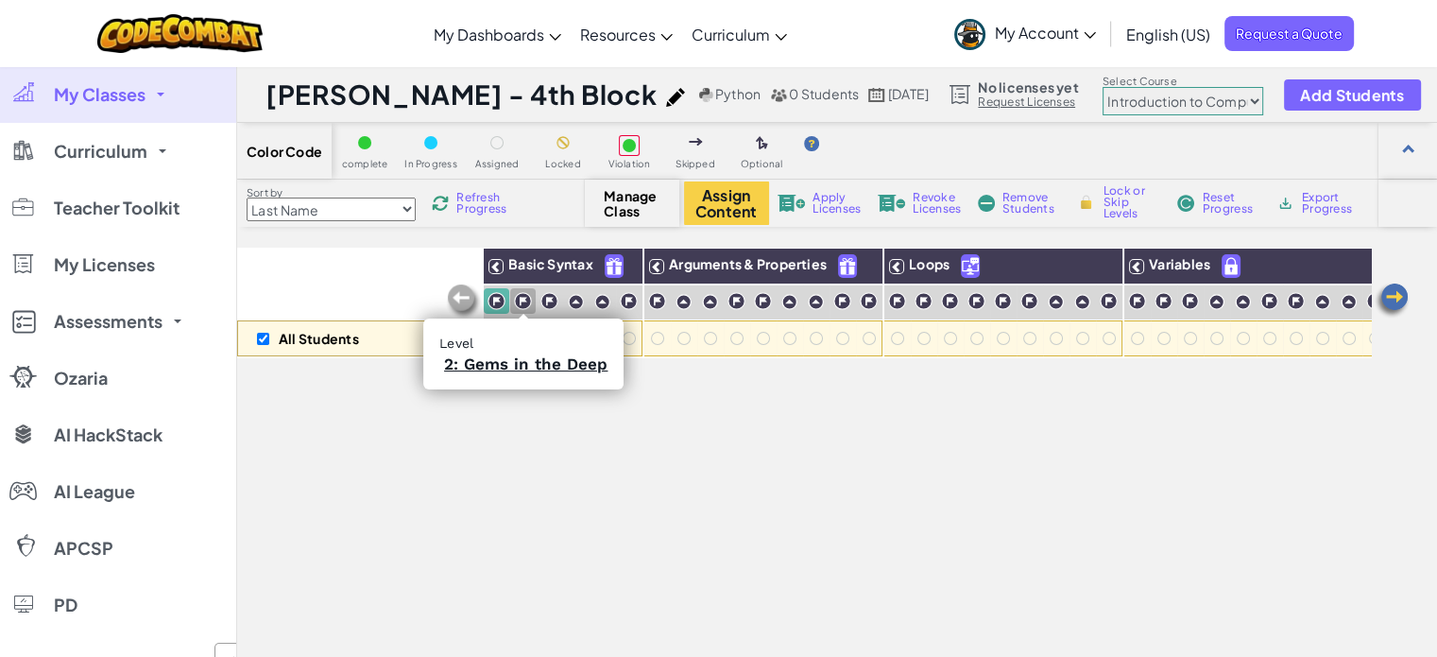
click at [520, 298] on img at bounding box center [523, 301] width 18 height 18
click at [547, 299] on img at bounding box center [549, 301] width 18 height 18
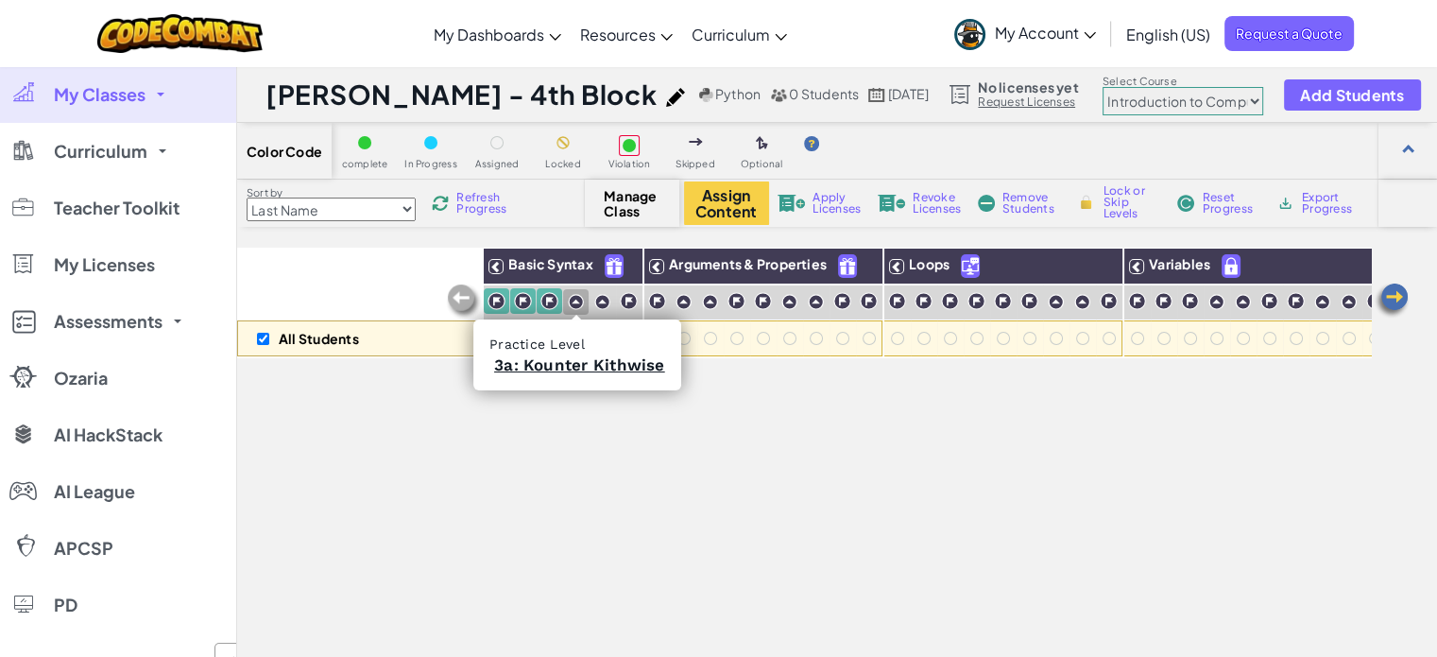
click at [578, 299] on img at bounding box center [576, 302] width 16 height 16
click at [605, 298] on img at bounding box center [602, 302] width 16 height 16
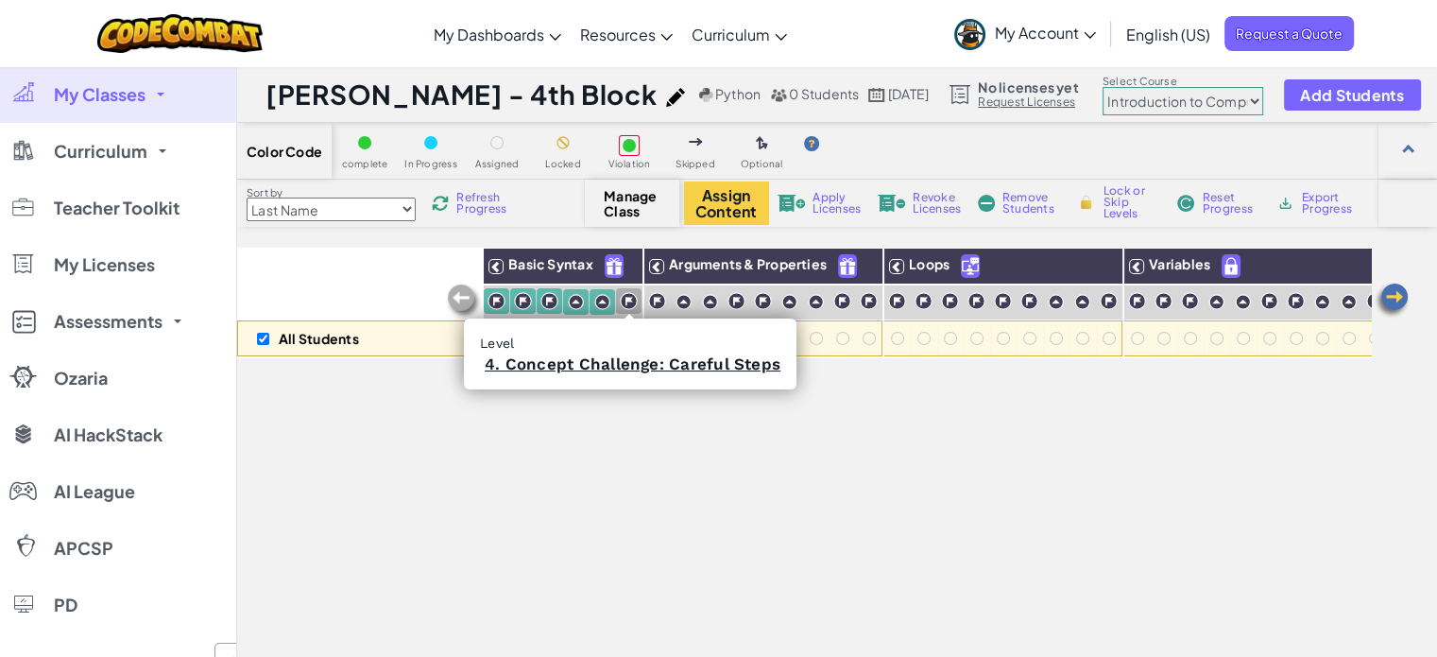
click at [623, 299] on img at bounding box center [629, 301] width 18 height 18
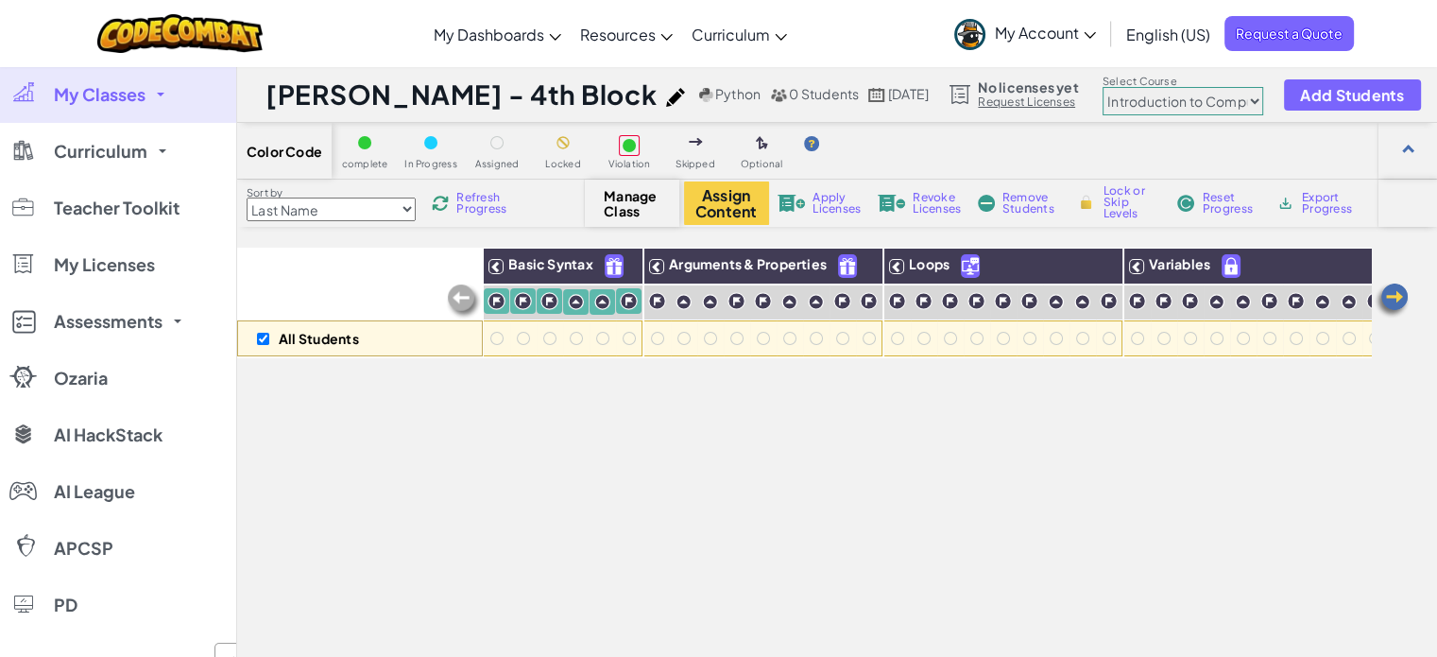
click at [1403, 300] on img at bounding box center [1392, 300] width 38 height 38
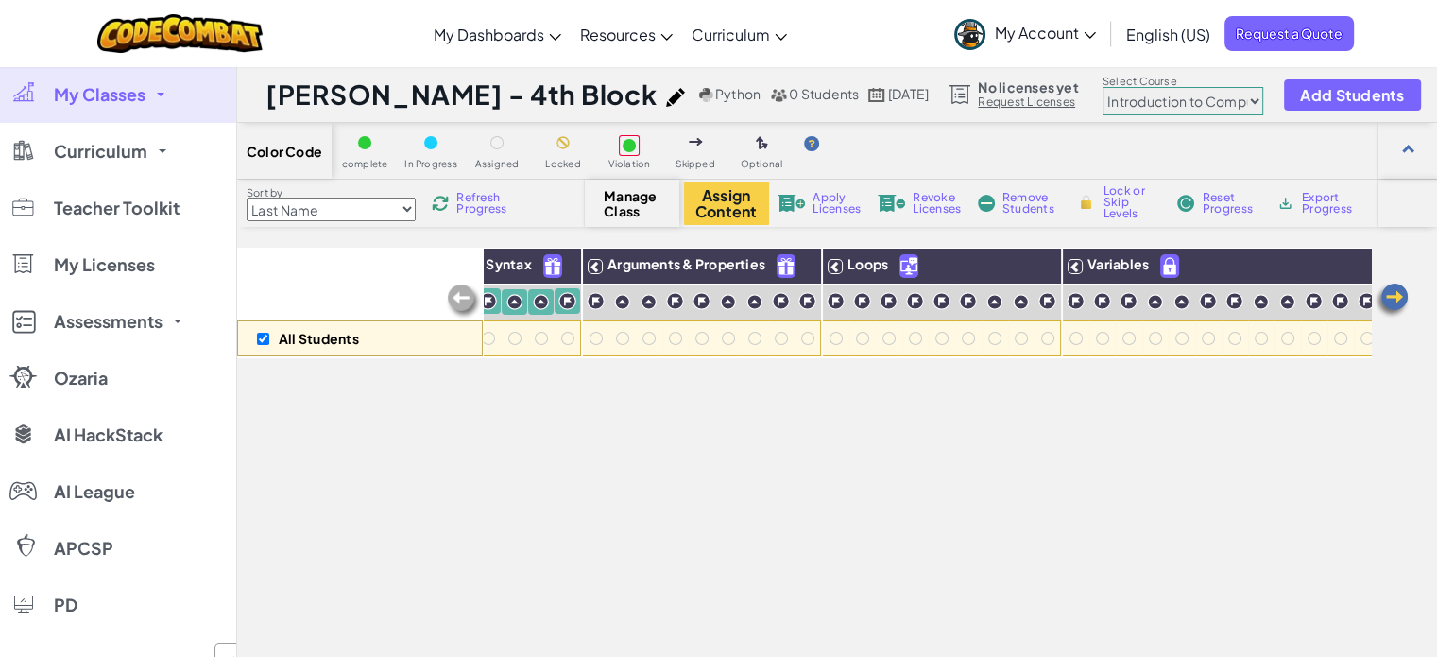
scroll to position [0, 137]
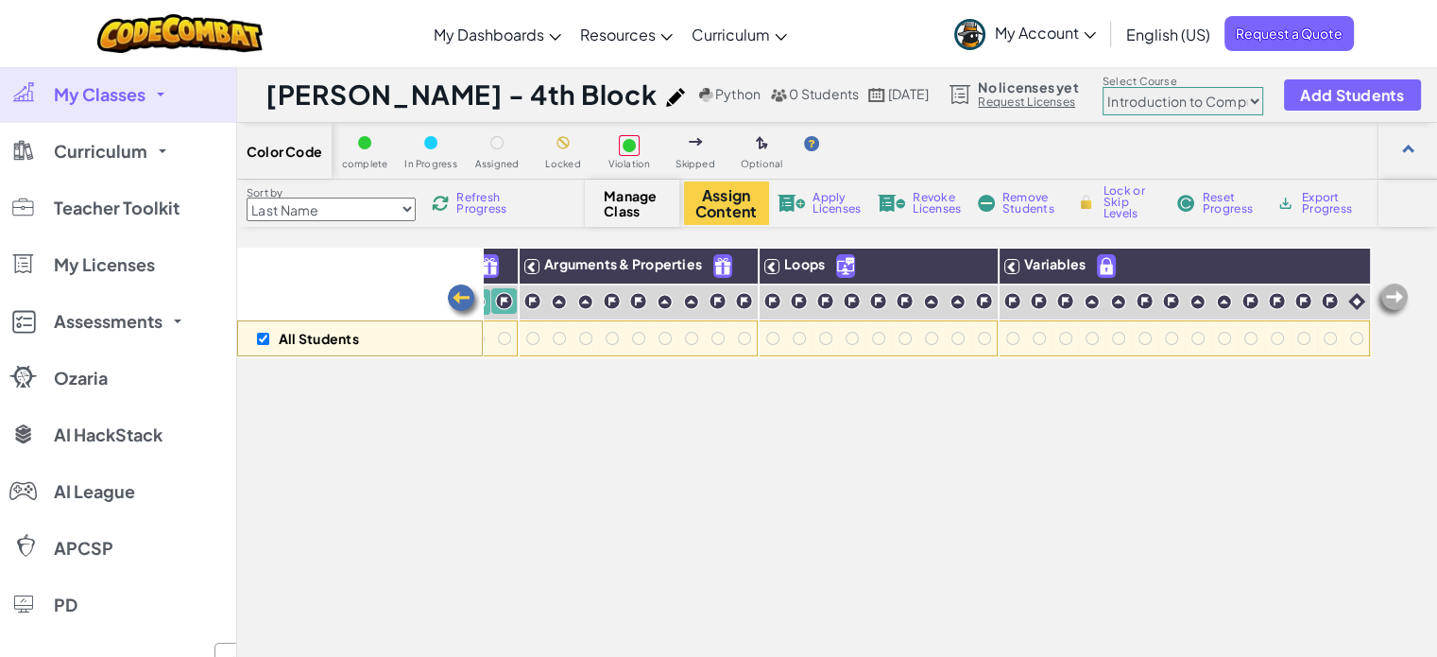
click at [465, 288] on img at bounding box center [464, 301] width 38 height 38
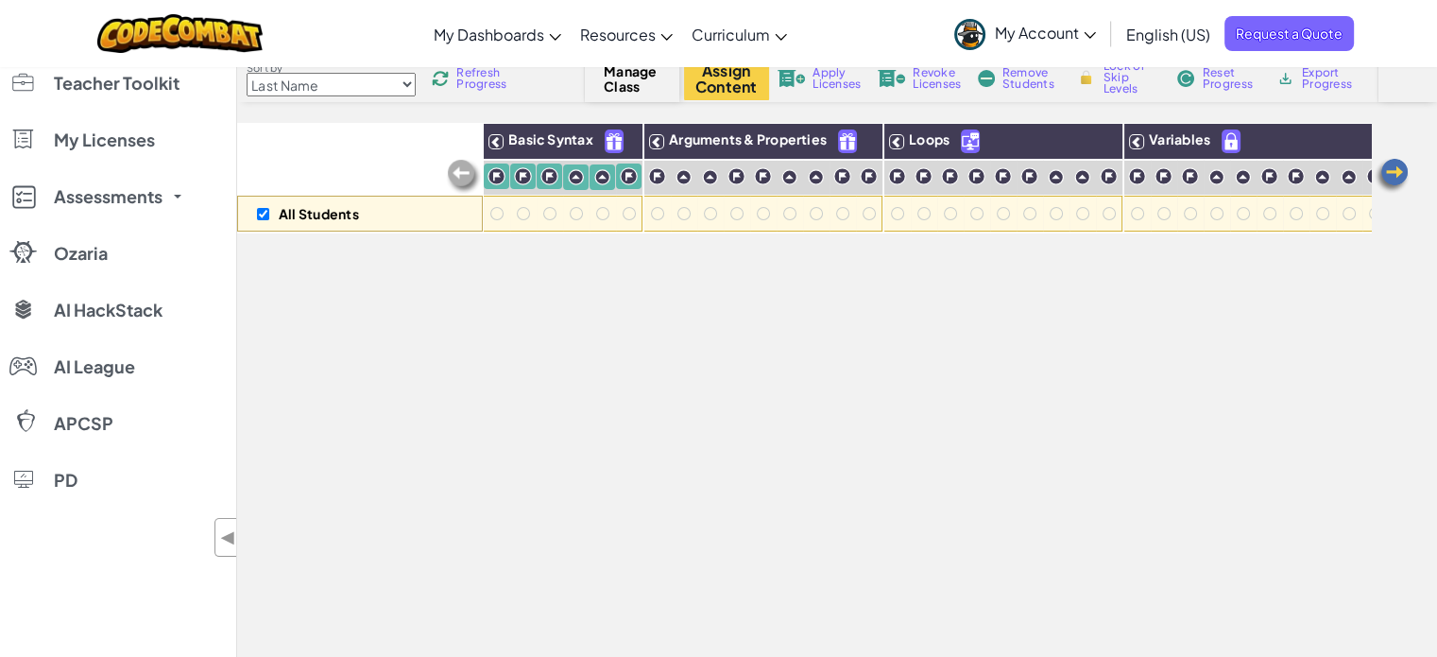
scroll to position [0, 0]
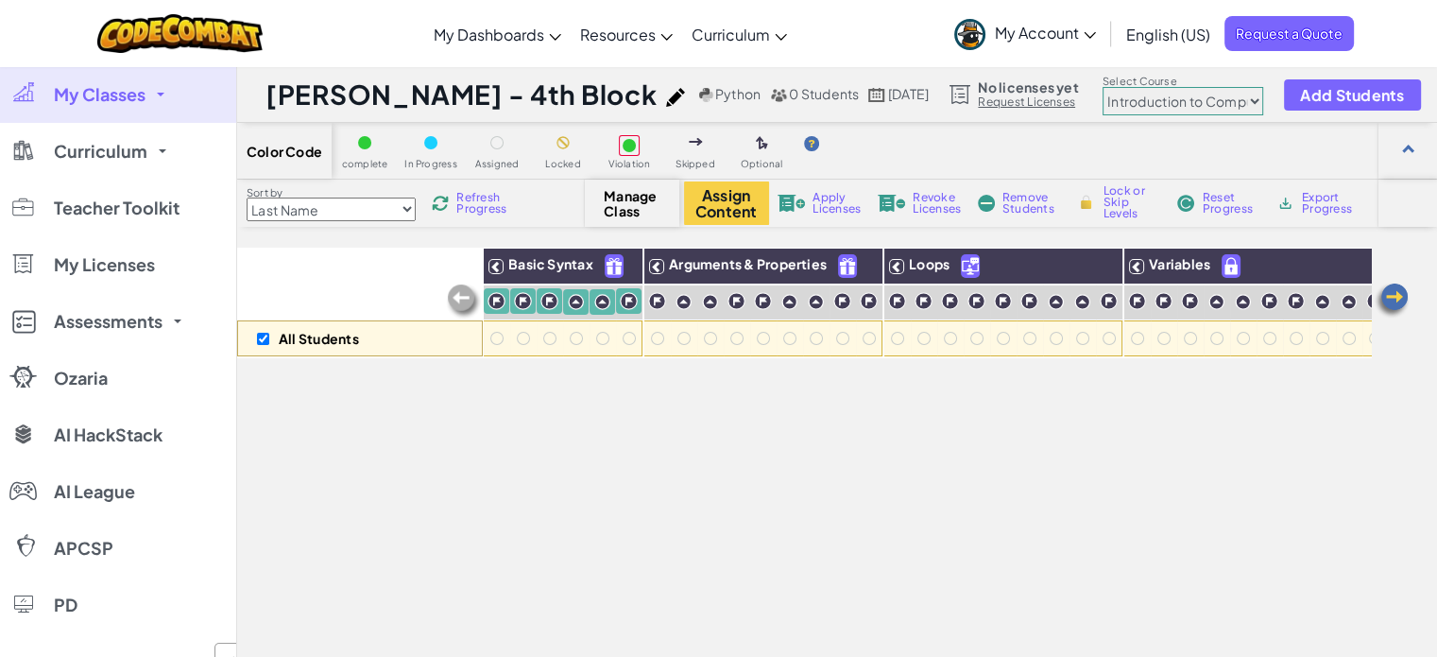
click at [400, 208] on select "Last Name first Name Progress (High to Low) Progress (Low to Hight)" at bounding box center [331, 209] width 169 height 24
click at [446, 240] on div "Color Code complete In Progress Assigned Locked Violation Skipped Optional Sort…" at bounding box center [837, 477] width 1200 height 708
click at [1043, 108] on link "Request Licenses" at bounding box center [1028, 101] width 100 height 15
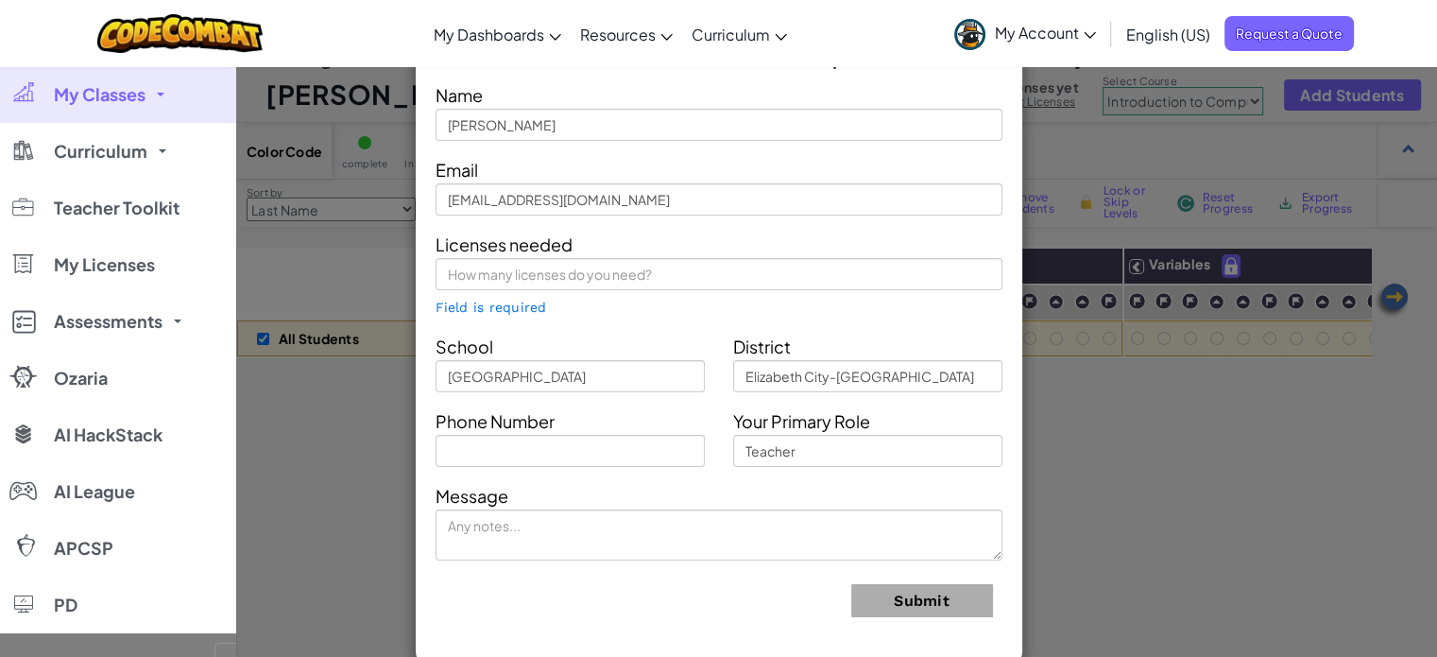
scroll to position [8, 0]
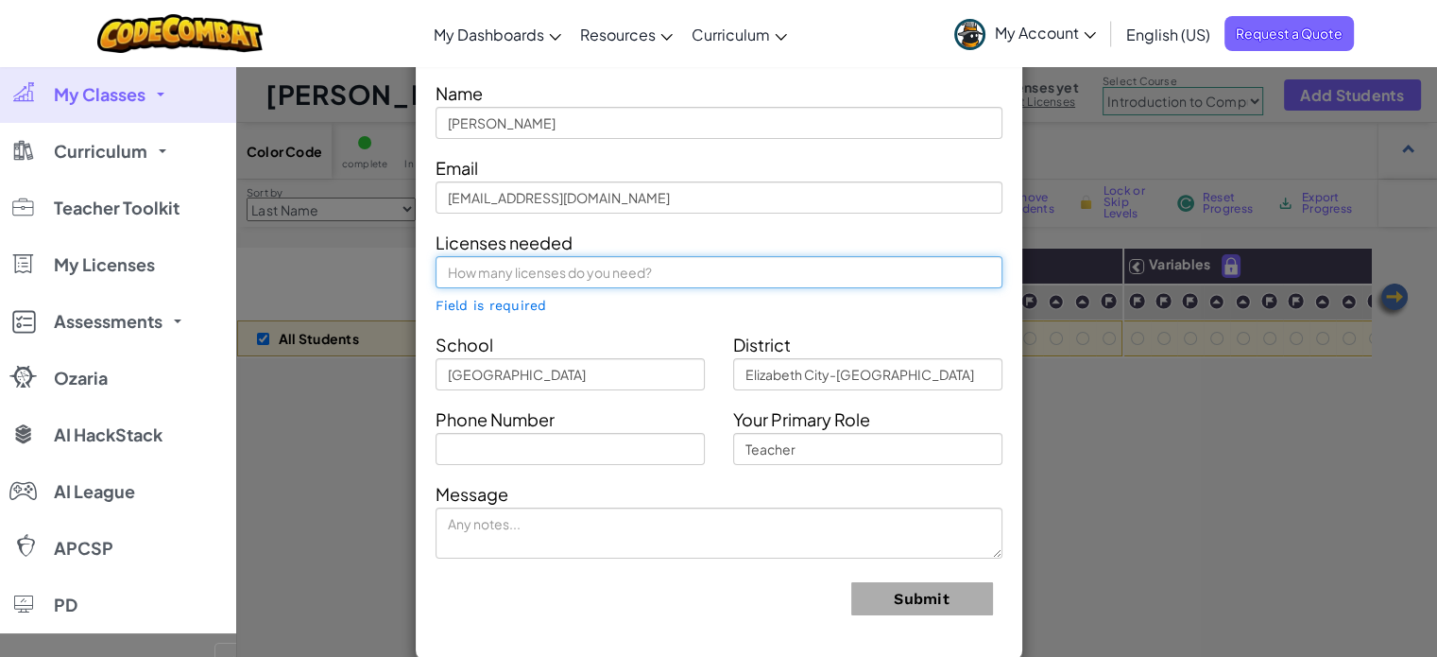
click at [555, 280] on input "text" at bounding box center [718, 272] width 567 height 32
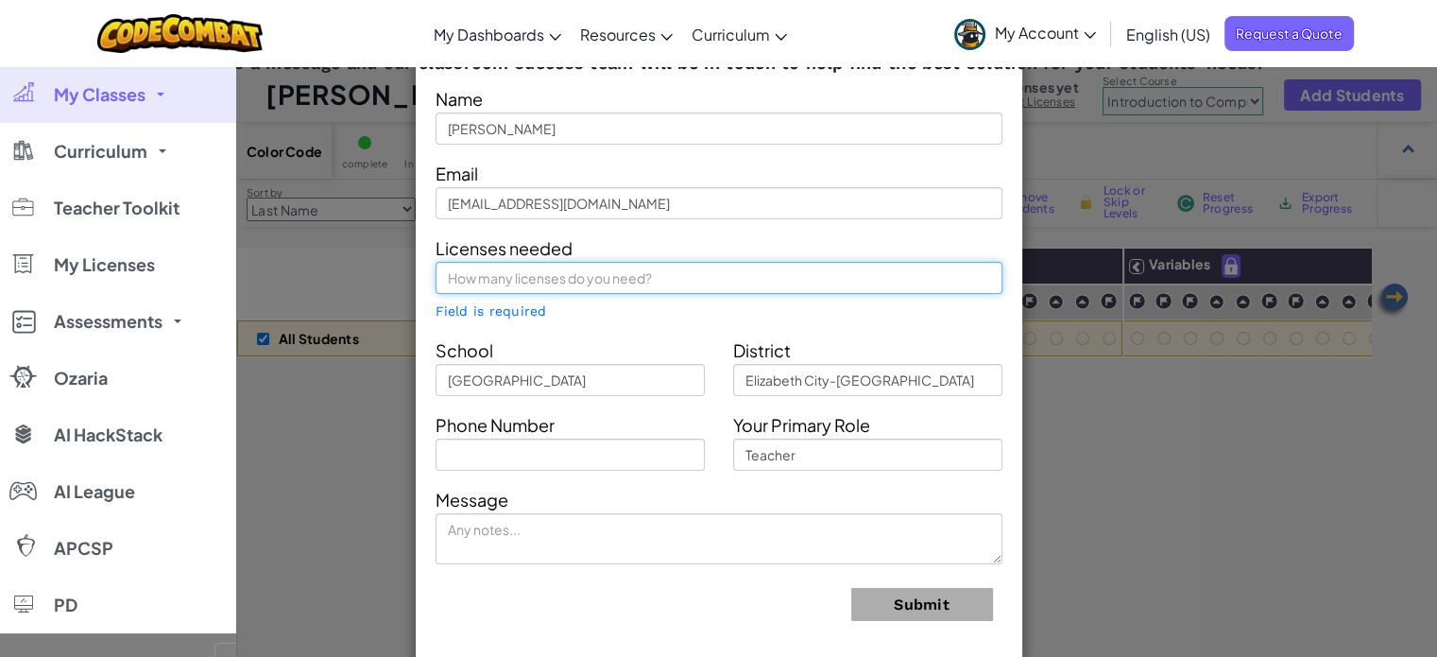
scroll to position [0, 0]
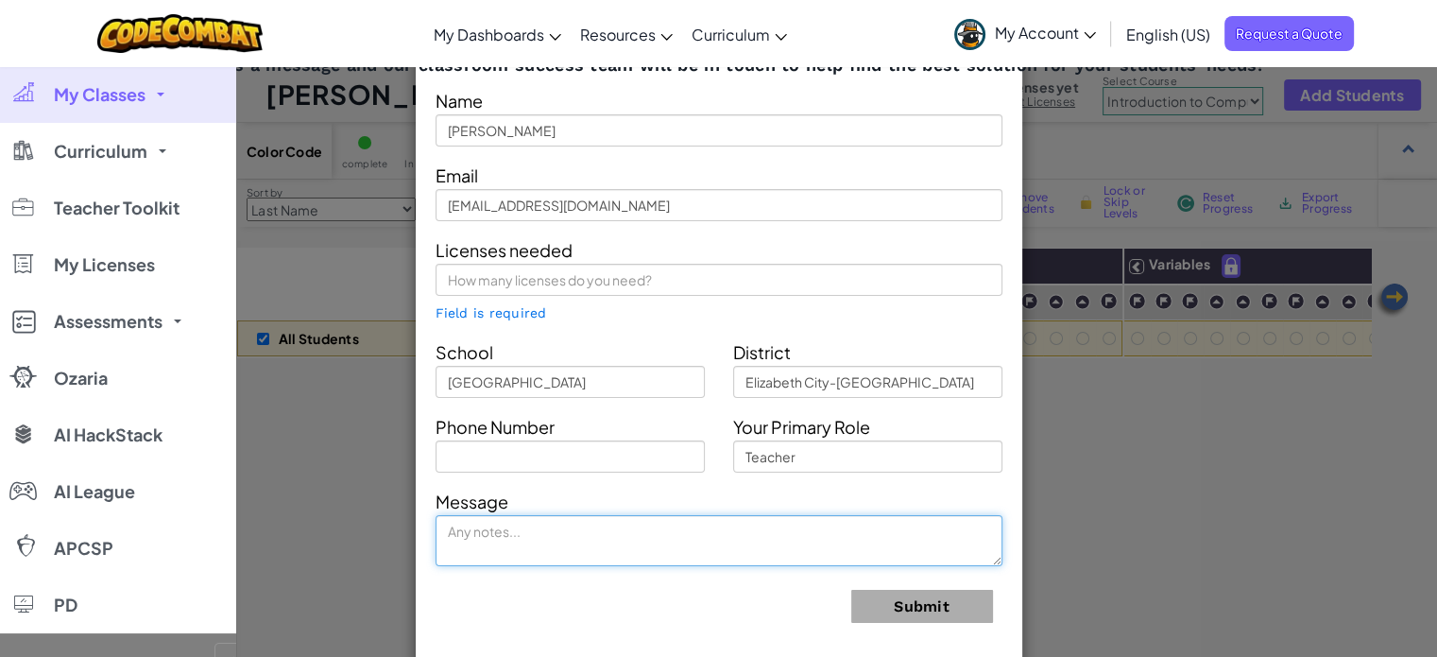
click at [624, 524] on textarea at bounding box center [718, 540] width 567 height 51
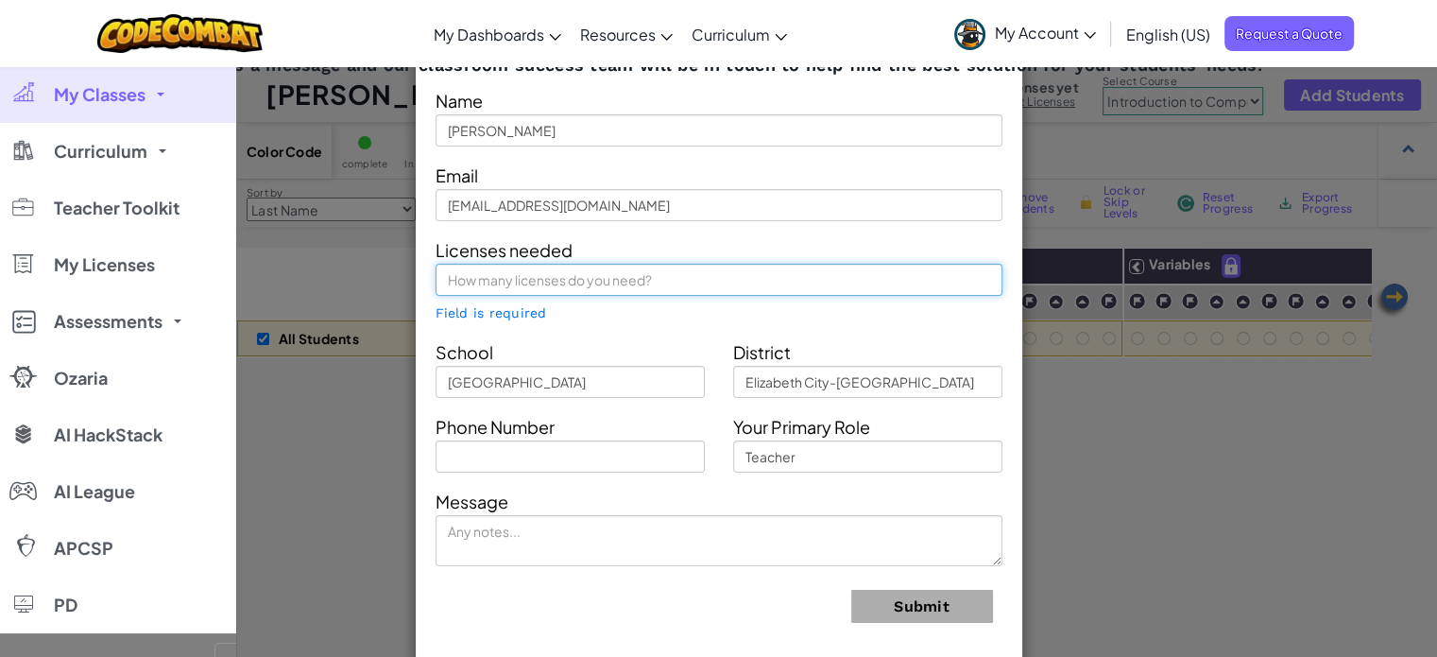
click at [612, 293] on input "text" at bounding box center [718, 280] width 567 height 32
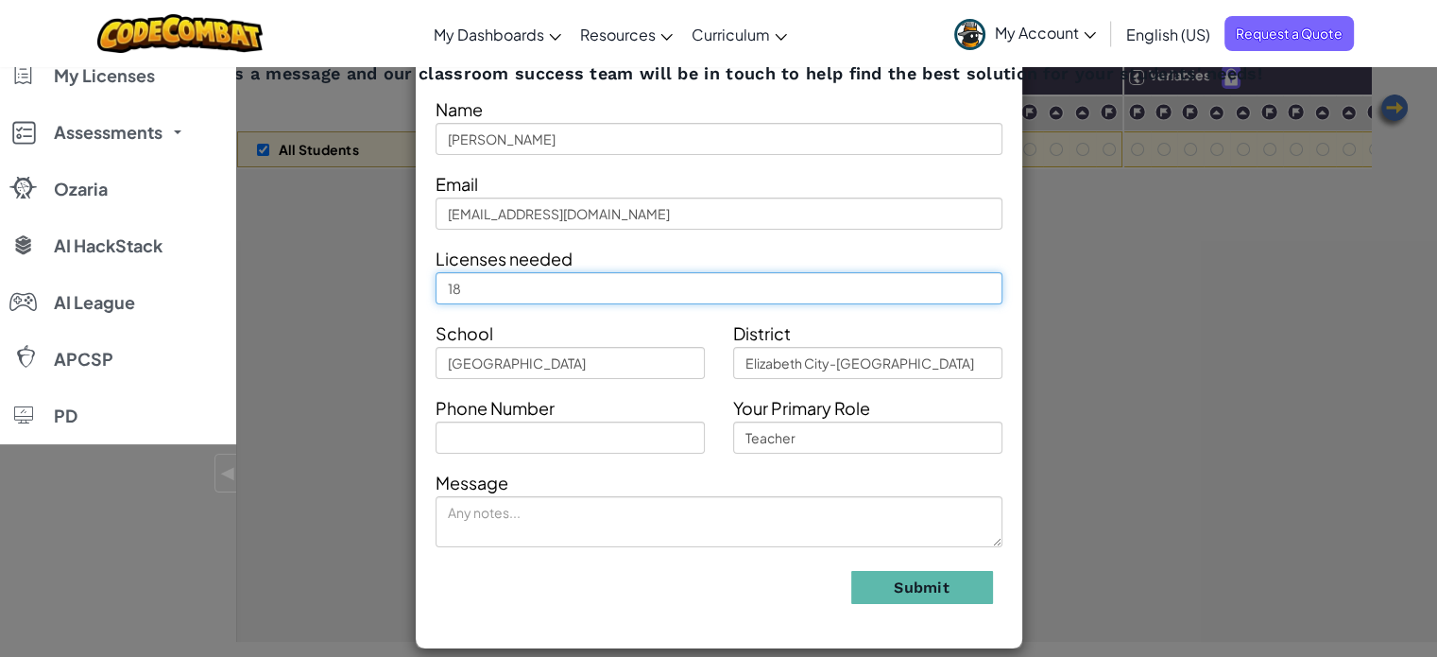
scroll to position [472, 0]
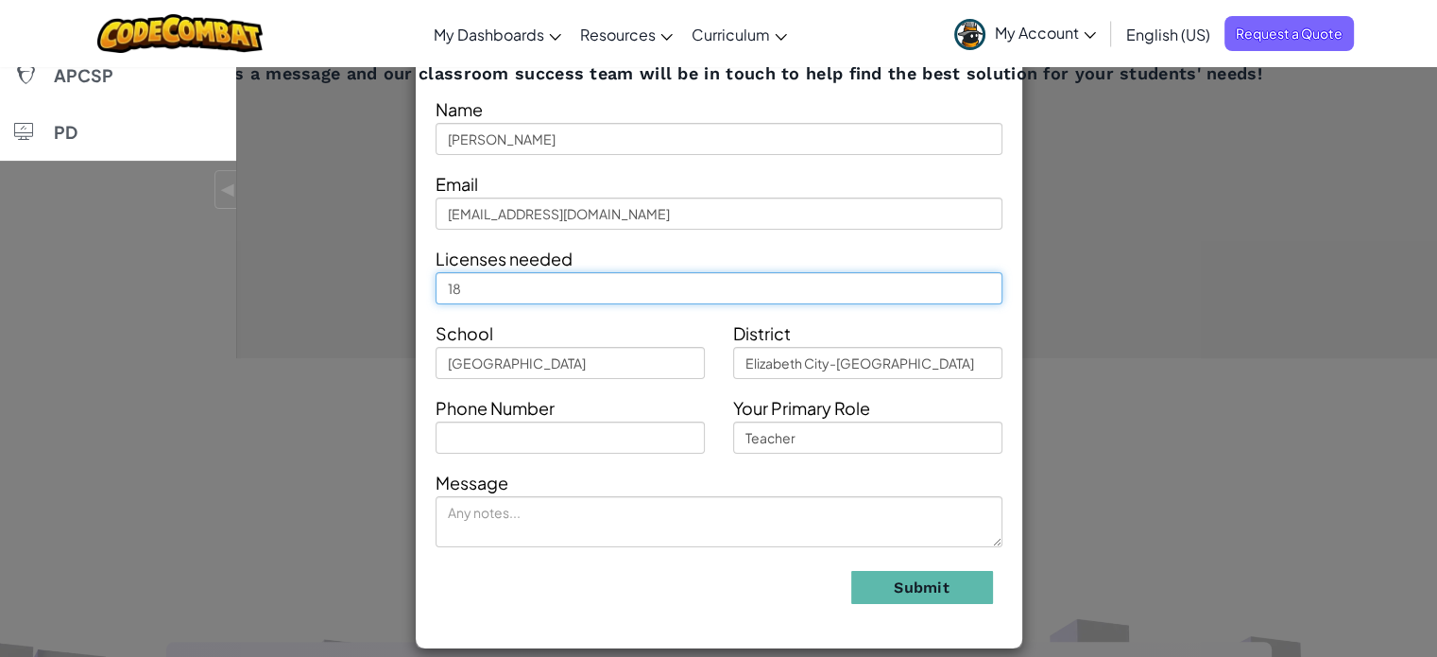
type input "18"
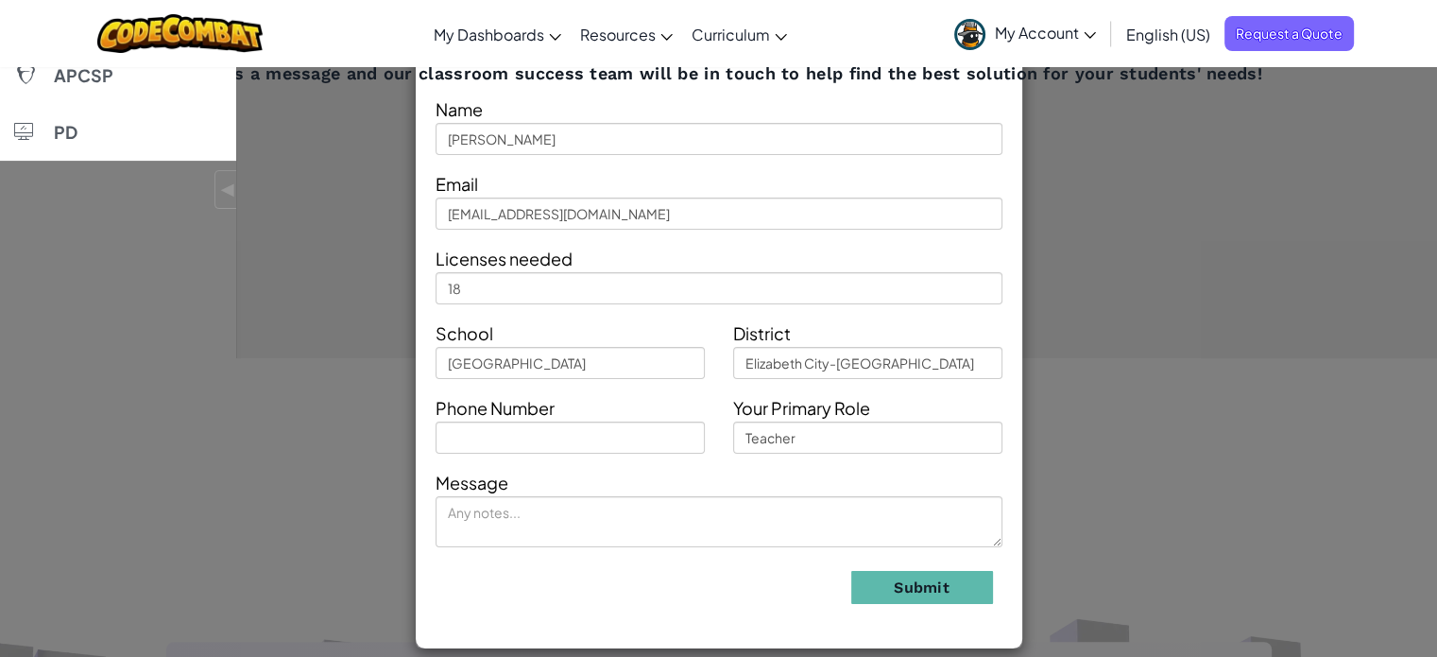
drag, startPoint x: 1338, startPoint y: 449, endPoint x: 1326, endPoint y: 449, distance: 11.3
click at [1337, 452] on div "Contact Our Classroom Team Send us a message and our classroom success team wil…" at bounding box center [718, 328] width 1437 height 657
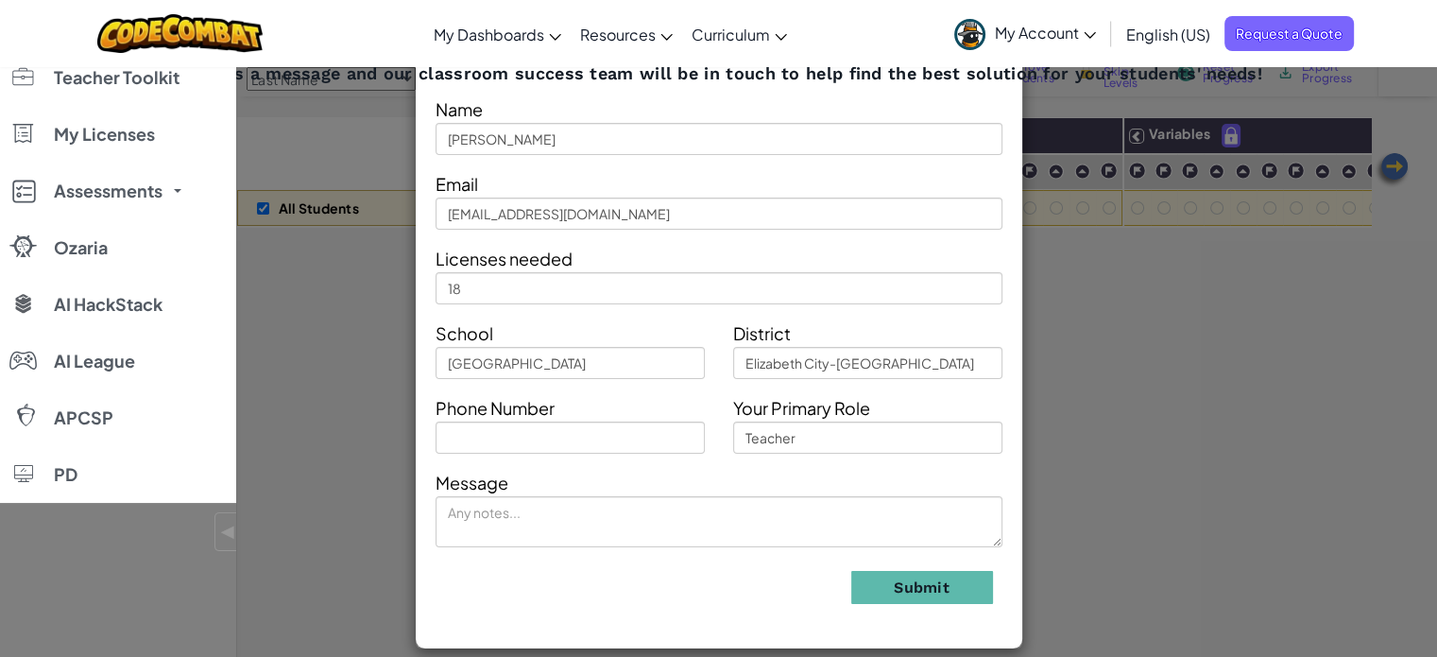
scroll to position [94, 0]
